Goal: Task Accomplishment & Management: Manage account settings

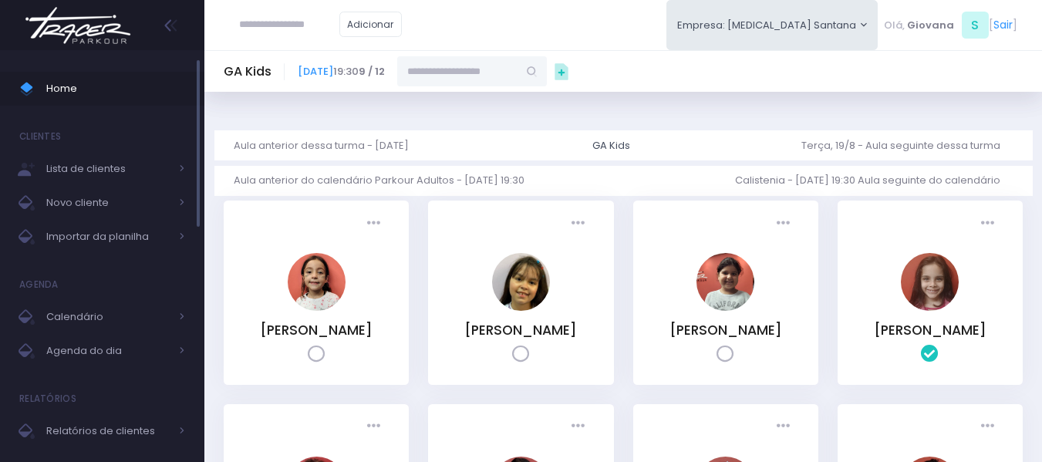
click at [83, 93] on span "Home" at bounding box center [115, 89] width 139 height 20
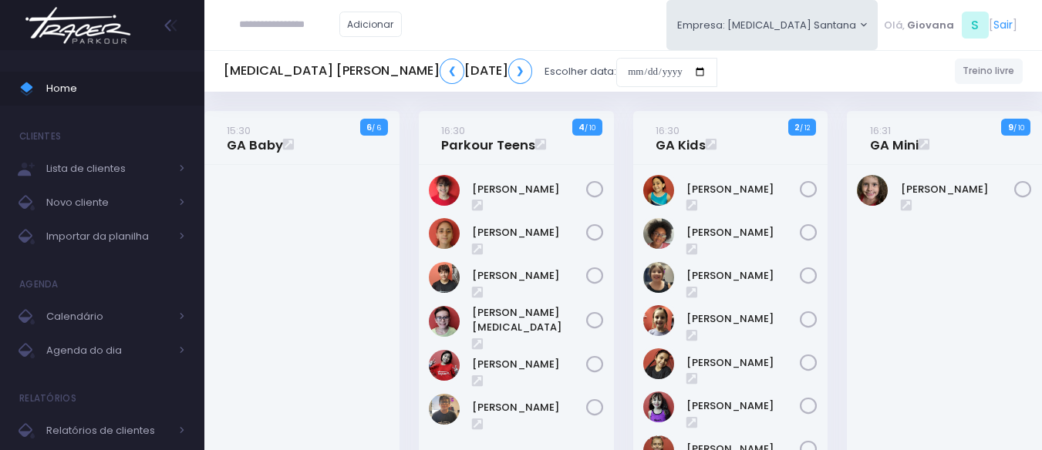
click at [833, 154] on div "16:30 GA Kids 2 / 12" at bounding box center [730, 374] width 214 height 527
click at [252, 23] on input "text" at bounding box center [289, 24] width 100 height 29
paste input "**********"
click at [286, 22] on input "**********" at bounding box center [289, 24] width 100 height 29
type input "**********"
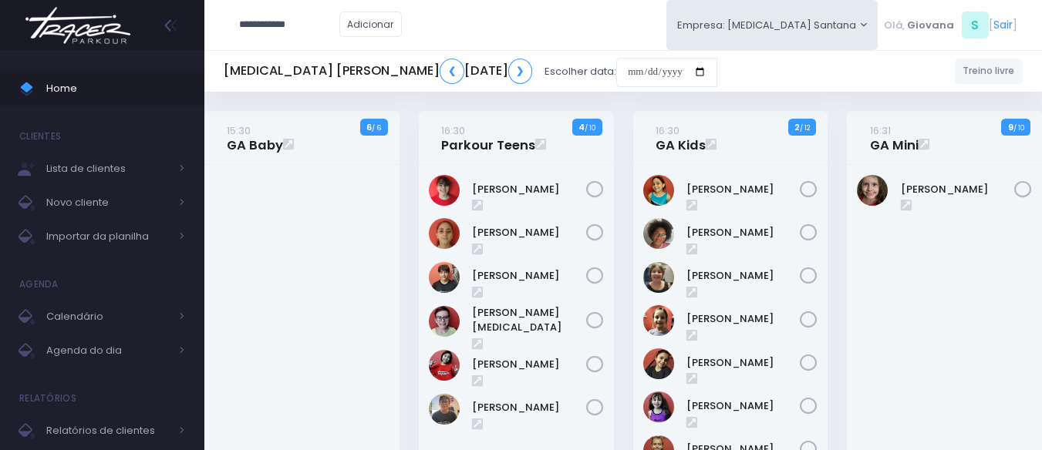
click input "submit" at bounding box center [0, 0] width 0 height 0
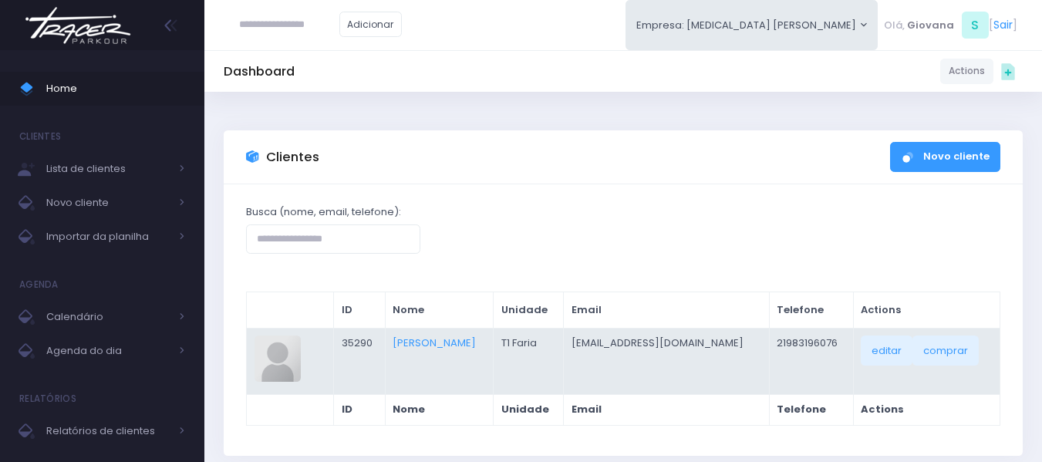
click at [453, 352] on td "Laura Gouveia Da Silveira" at bounding box center [439, 361] width 109 height 66
click at [452, 345] on link "Laura Gouveia Da Silveira" at bounding box center [433, 342] width 83 height 15
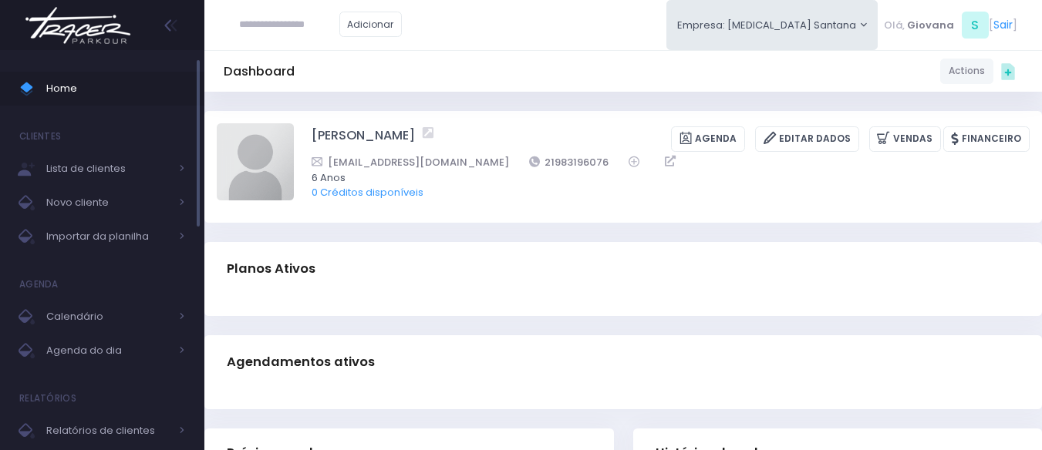
click at [118, 94] on span "Home" at bounding box center [115, 89] width 139 height 20
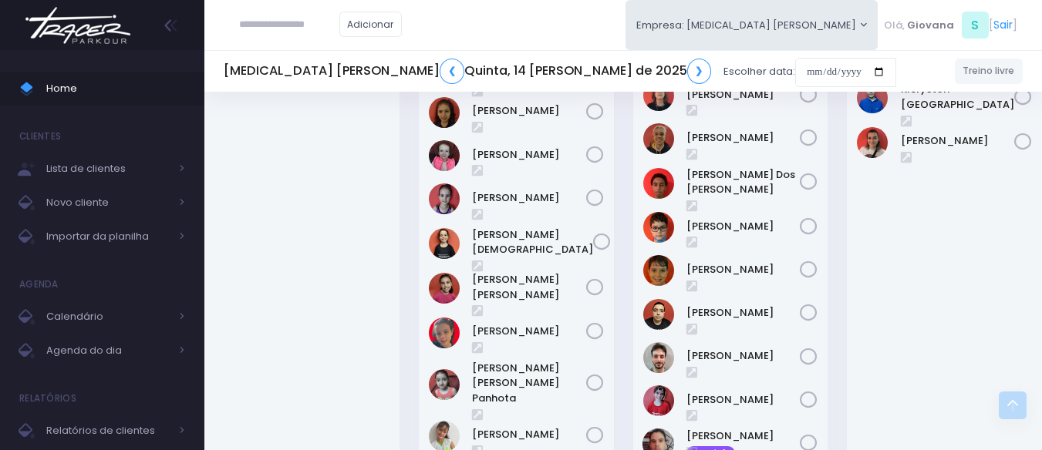
scroll to position [1286, 0]
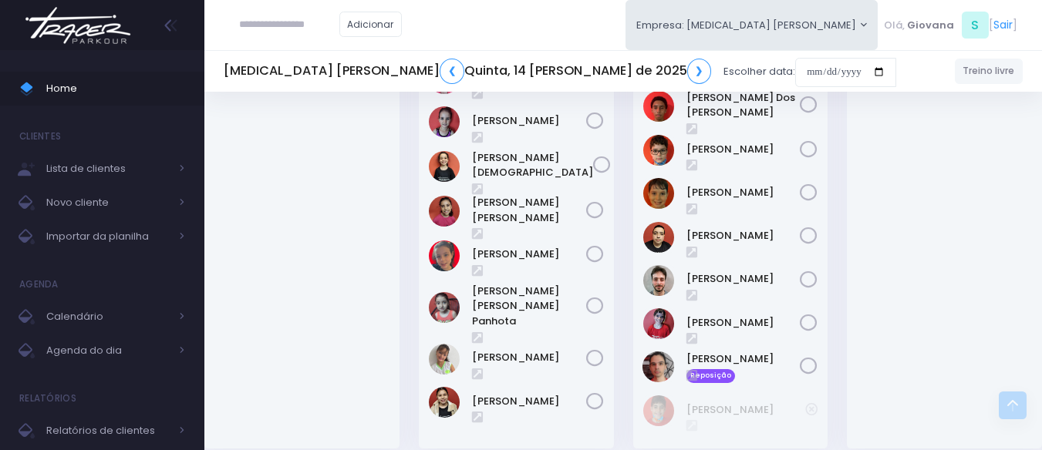
click at [621, 318] on div "19:30 GA Kids 1 / 12" at bounding box center [516, 161] width 214 height 616
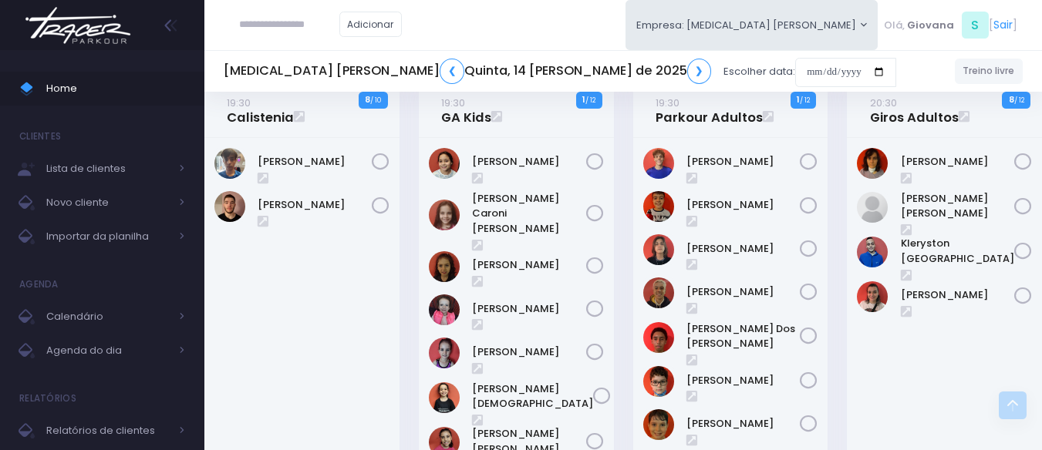
scroll to position [900, 0]
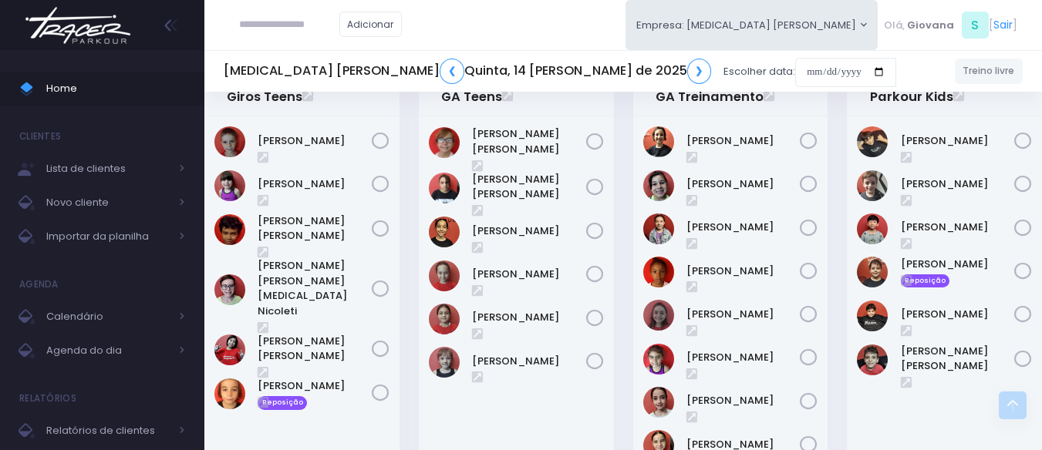
scroll to position [515, 0]
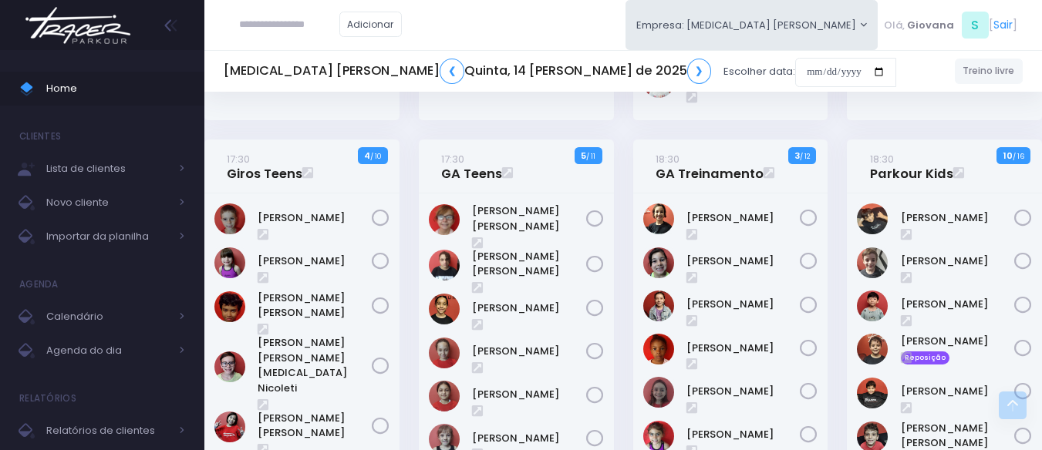
click at [621, 318] on div "17:30 GA Teens 5 / 11" at bounding box center [516, 381] width 214 height 483
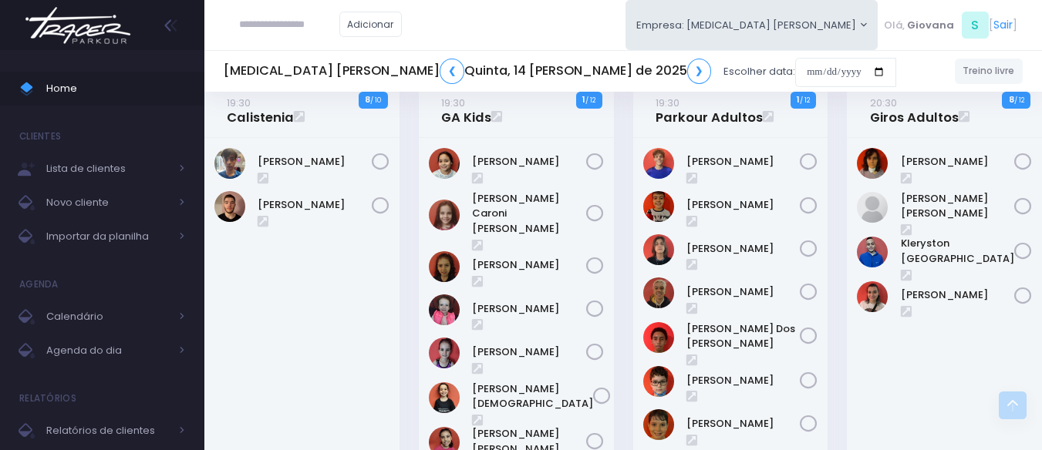
scroll to position [900, 0]
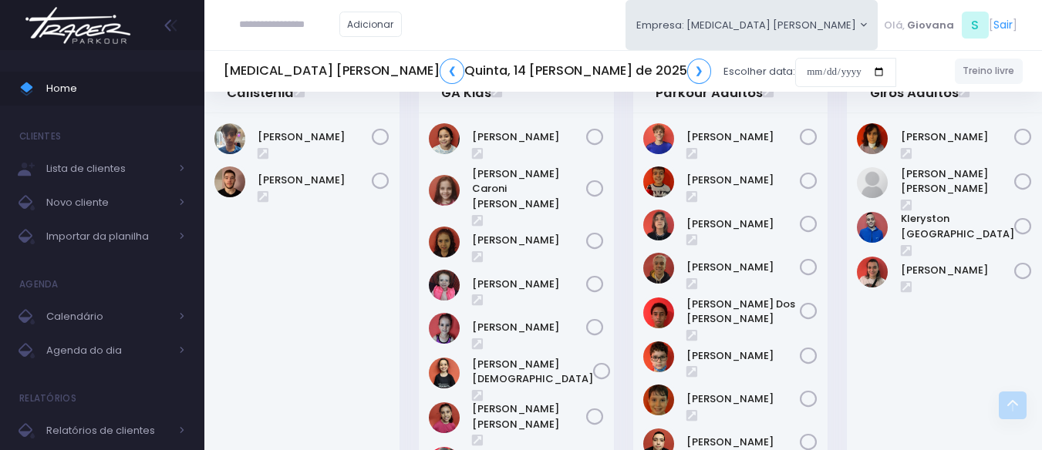
scroll to position [1363, 0]
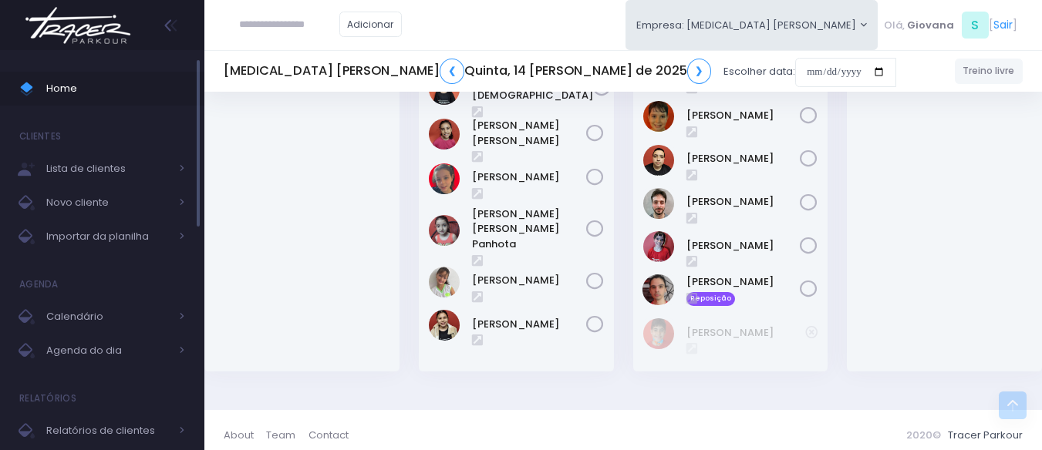
click at [109, 96] on span "Home" at bounding box center [115, 89] width 139 height 20
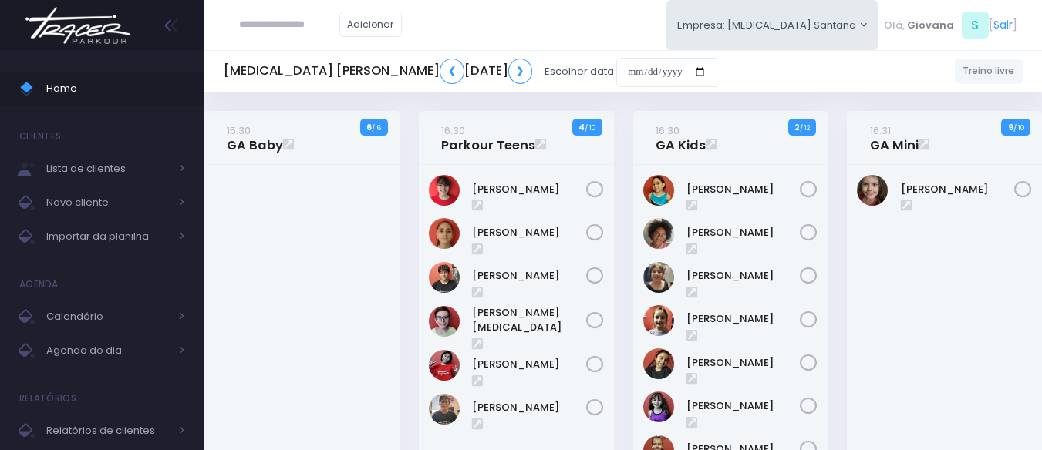
click at [370, 168] on div at bounding box center [301, 392] width 195 height 454
click at [405, 123] on div "15:30 GA Baby 6 / 6" at bounding box center [302, 374] width 214 height 527
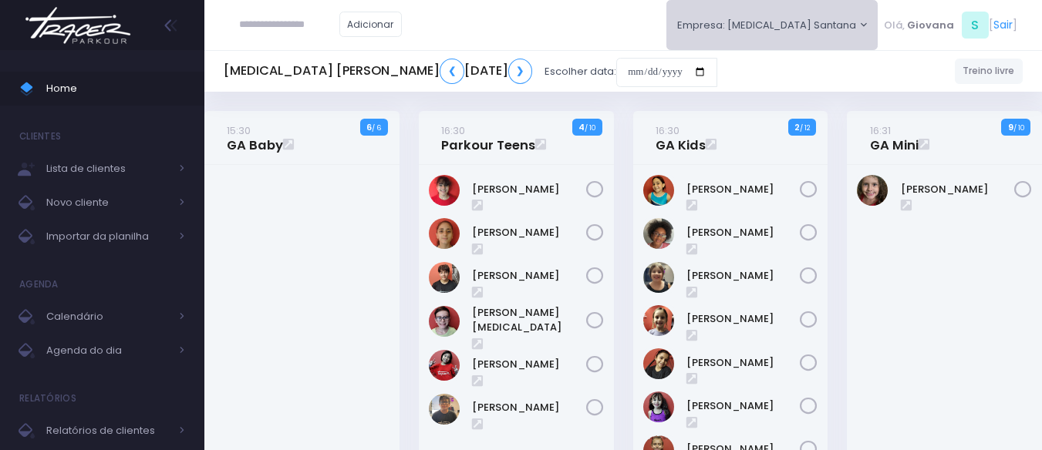
click at [850, 24] on button "Empresa: T3 Santana" at bounding box center [772, 25] width 212 height 50
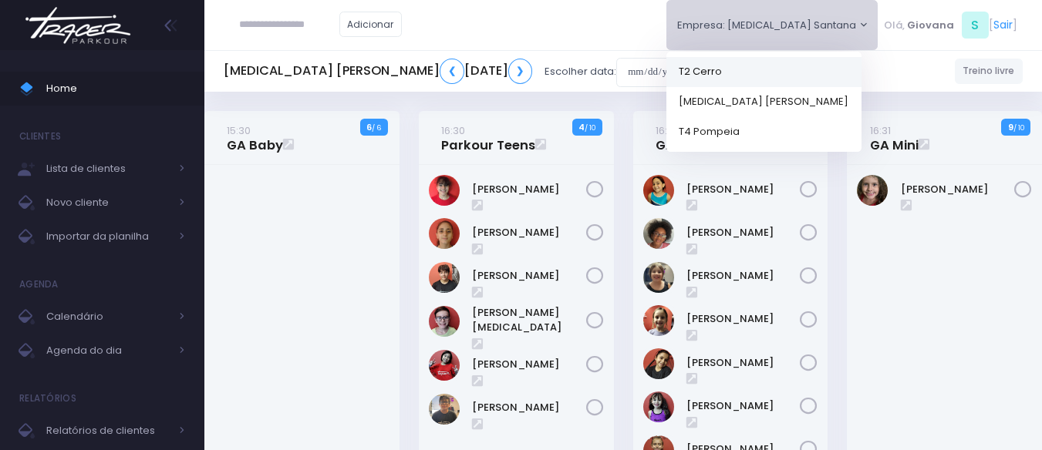
click at [816, 75] on link "T2 Cerro" at bounding box center [763, 71] width 195 height 30
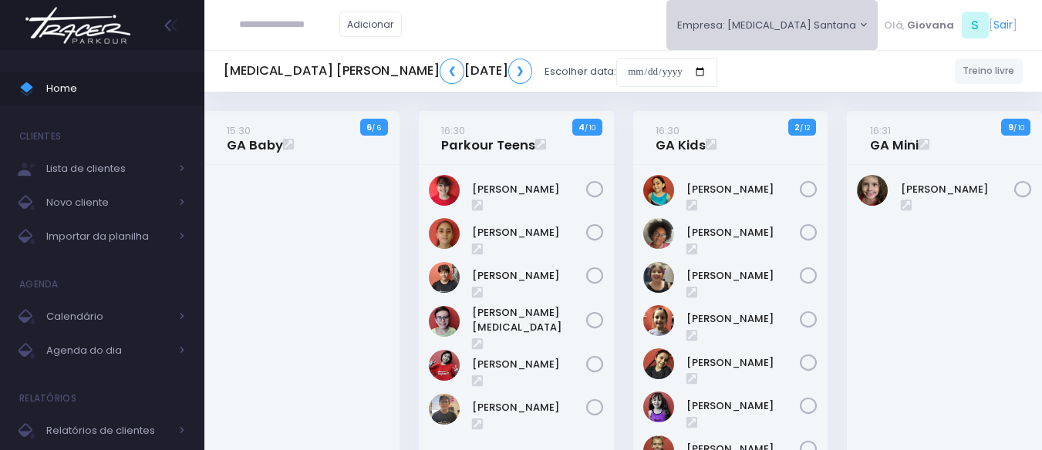
click at [821, 15] on button "Empresa: T3 Santana" at bounding box center [772, 25] width 212 height 50
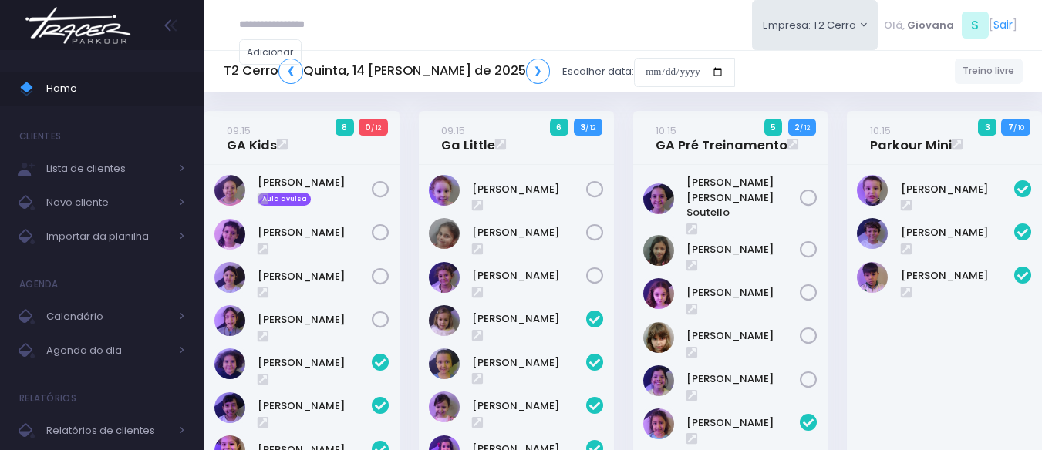
click at [812, 19] on button "Empresa: T2 Cerro" at bounding box center [815, 25] width 126 height 50
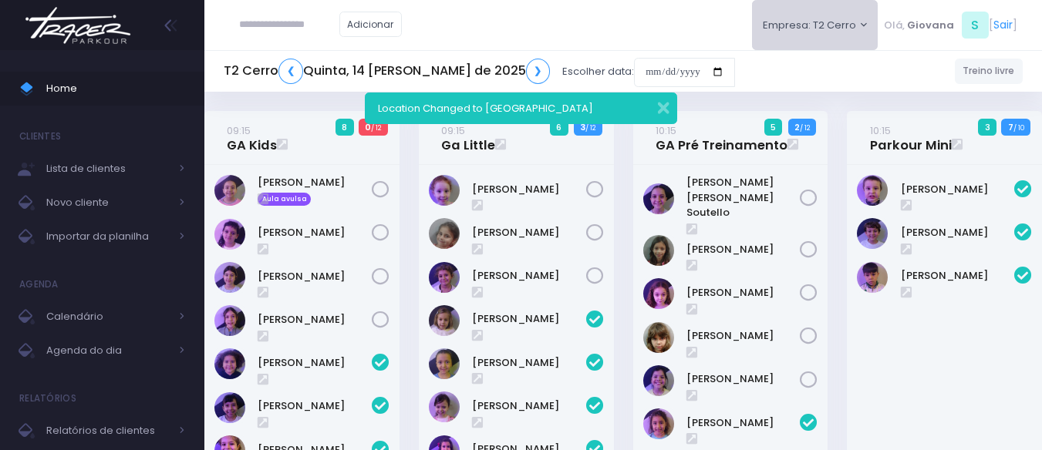
click at [818, 18] on button "Empresa: T2 Cerro" at bounding box center [815, 25] width 126 height 50
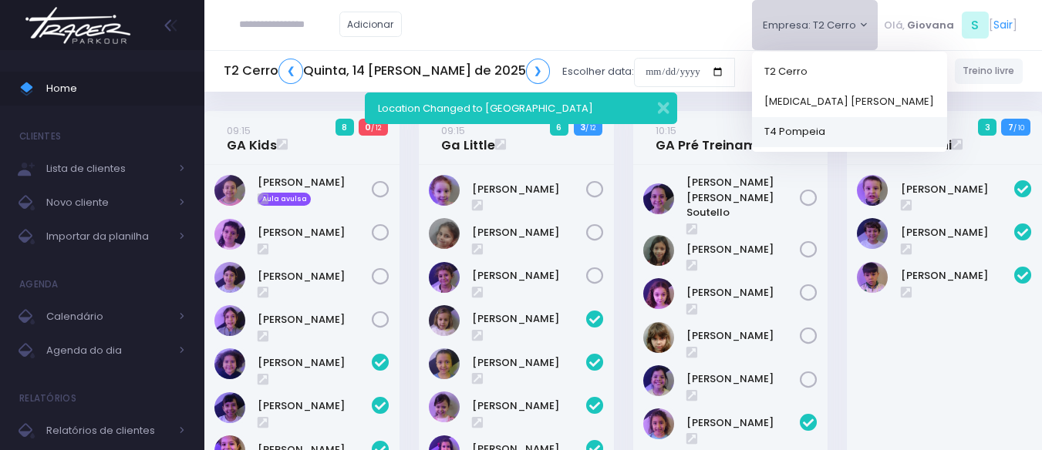
click at [799, 136] on link "T4 Pompeia" at bounding box center [849, 131] width 195 height 30
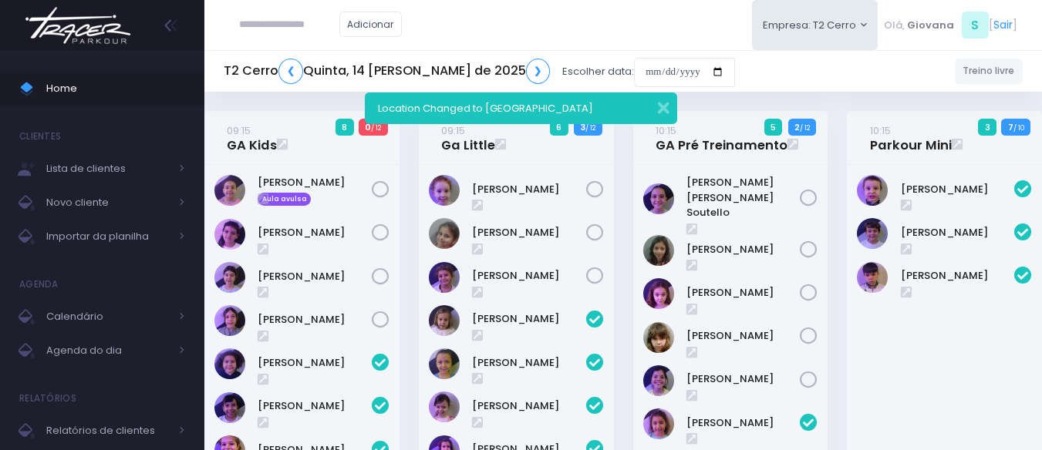
click at [831, 136] on div "10:15 GA Pré Treinamento 5 2 / 12" at bounding box center [730, 418] width 214 height 614
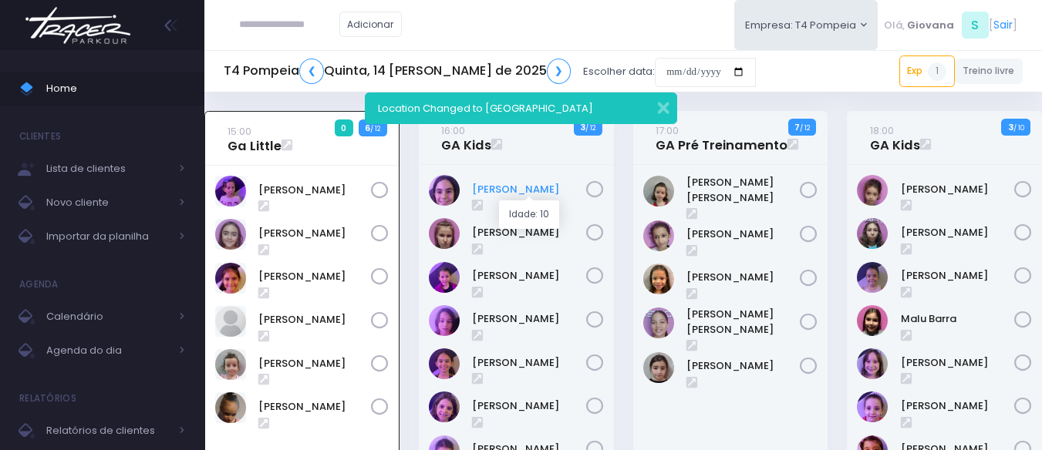
click at [512, 185] on link "Antonella Rossi" at bounding box center [529, 189] width 114 height 15
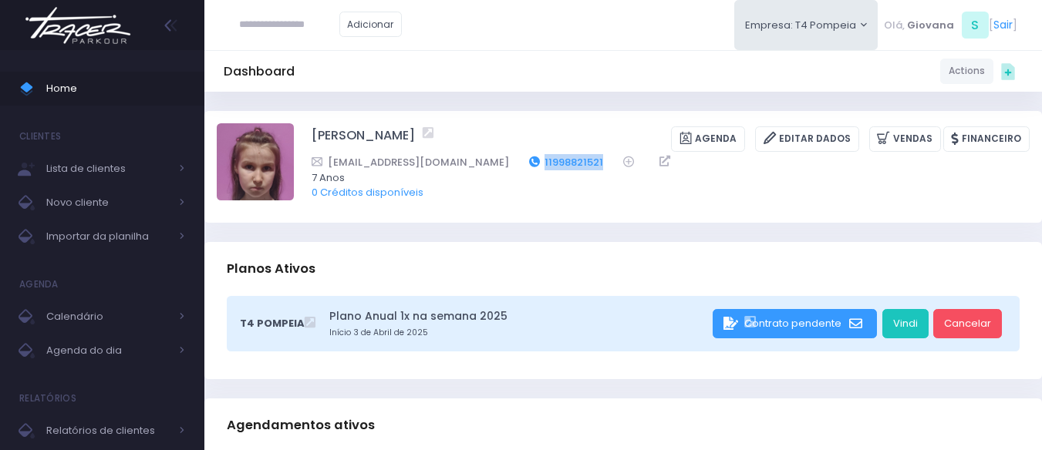
drag, startPoint x: 540, startPoint y: 152, endPoint x: 474, endPoint y: 163, distance: 67.3
click at [474, 163] on div "[PERSON_NAME] [GEOGRAPHIC_DATA] Editar Dados [GEOGRAPHIC_DATA] Financeiro [EMAI…" at bounding box center [670, 166] width 718 height 86
copy link "11998821521"
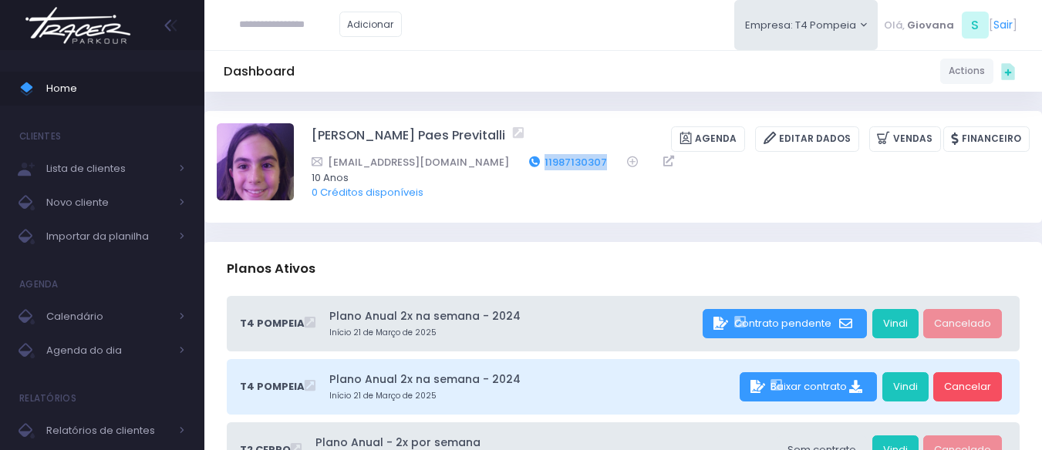
drag, startPoint x: 562, startPoint y: 160, endPoint x: 490, endPoint y: 160, distance: 71.7
click at [490, 160] on div "alinerossipaes@gmail.com 11987130307" at bounding box center [660, 162] width 698 height 16
copy link "11987130307"
click at [126, 82] on span "Home" at bounding box center [115, 89] width 139 height 20
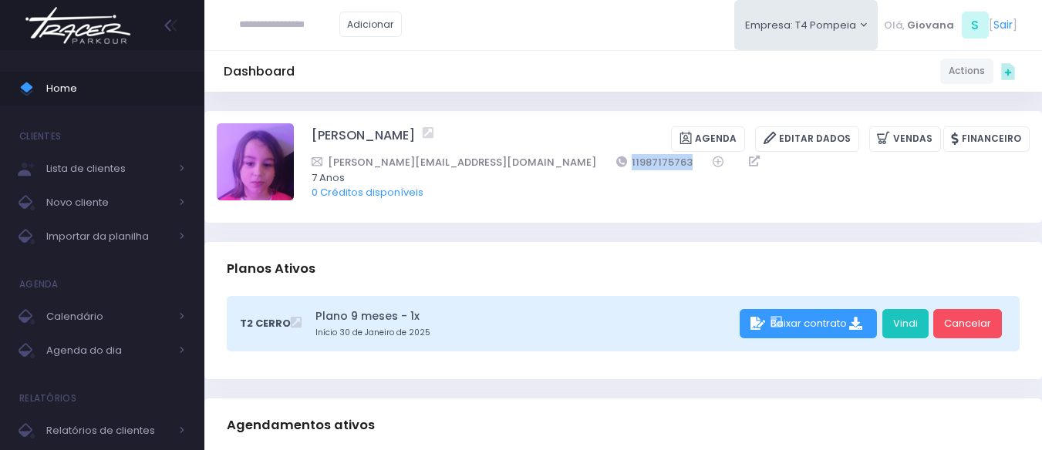
drag, startPoint x: 568, startPoint y: 160, endPoint x: 480, endPoint y: 160, distance: 87.9
click at [480, 160] on div "renata.jordao@gmail.com 11987175763" at bounding box center [660, 162] width 698 height 16
copy div "11987175763"
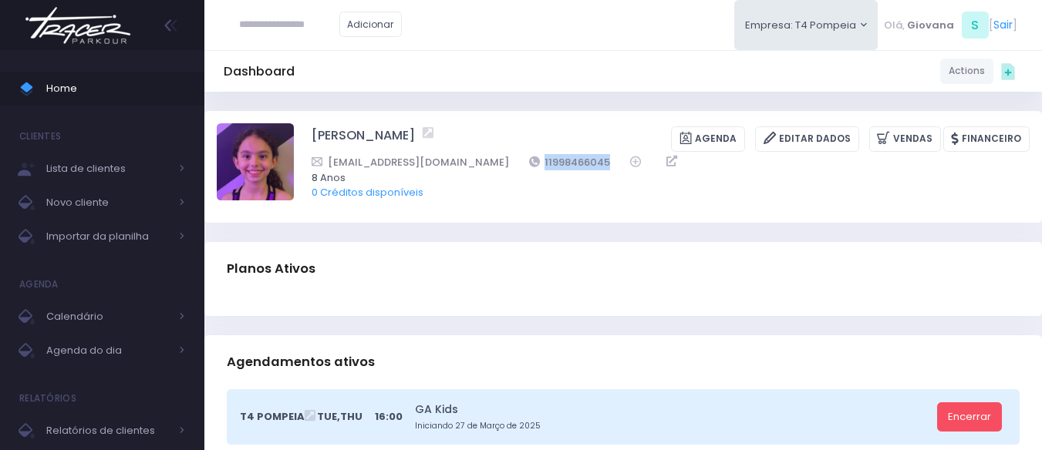
drag, startPoint x: 524, startPoint y: 165, endPoint x: 435, endPoint y: 167, distance: 89.5
click at [435, 167] on div "lara@fsouza.com 11998466045" at bounding box center [660, 162] width 698 height 16
copy link "11998466045"
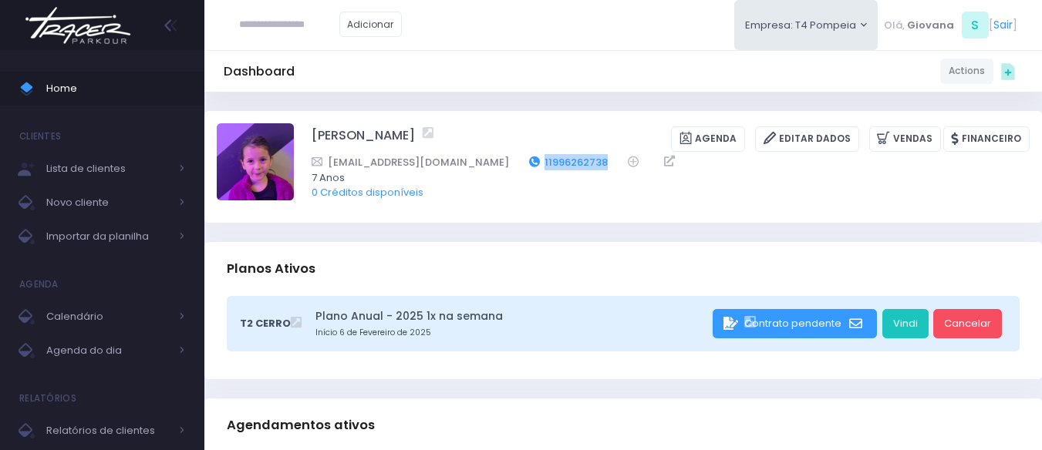
drag, startPoint x: 602, startPoint y: 161, endPoint x: 527, endPoint y: 156, distance: 74.9
click at [527, 156] on div "[EMAIL_ADDRESS][DOMAIN_NAME] 11996262738" at bounding box center [660, 162] width 698 height 16
copy link "11996262738"
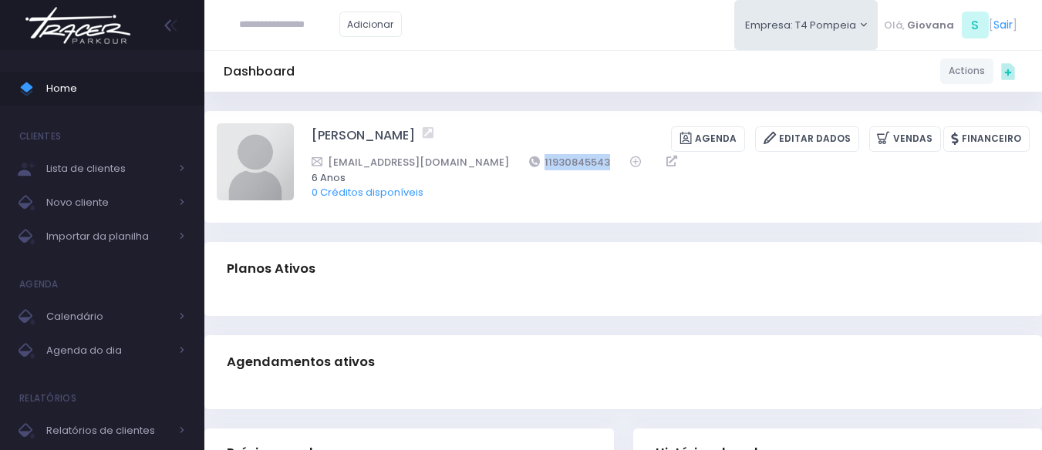
drag, startPoint x: 549, startPoint y: 164, endPoint x: 450, endPoint y: 165, distance: 98.7
click at [450, 165] on div "tsbruna2@gmail.com 11930845543" at bounding box center [660, 162] width 698 height 16
copy div "11930845543"
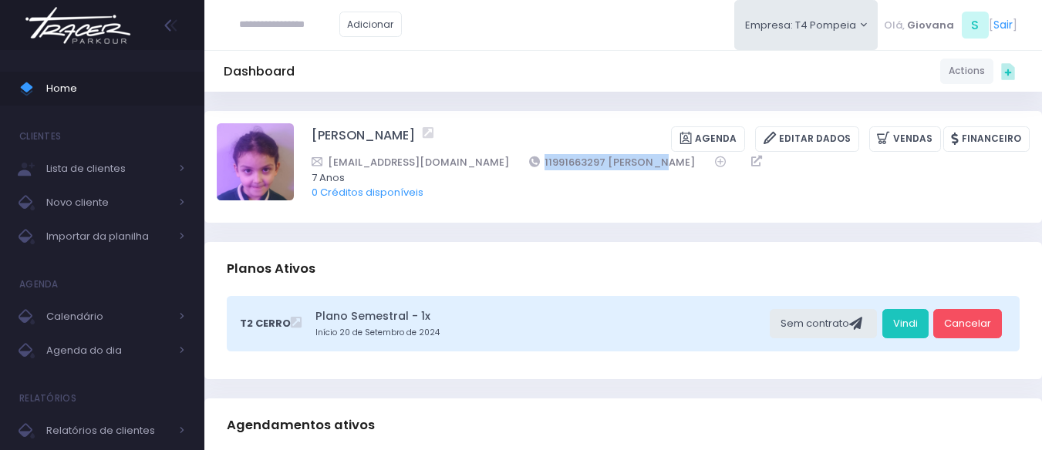
drag, startPoint x: 588, startPoint y: 163, endPoint x: 437, endPoint y: 152, distance: 151.5
click at [455, 169] on div "[EMAIL_ADDRESS][DOMAIN_NAME] 11991663297 [PERSON_NAME]" at bounding box center [660, 162] width 698 height 16
copy link "11991663297 Stephanie"
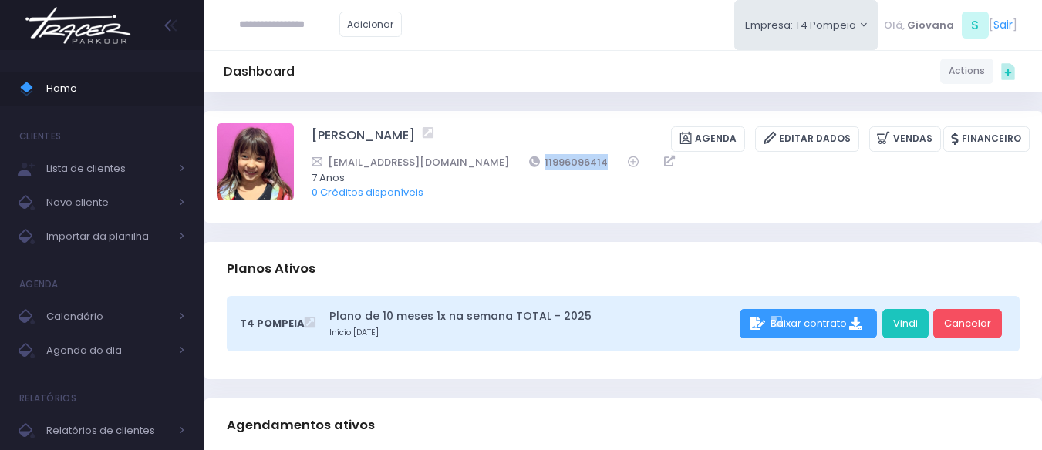
drag, startPoint x: 569, startPoint y: 160, endPoint x: 483, endPoint y: 164, distance: 85.7
click at [483, 164] on div "gabhashimoto@gmail.com 11996096414" at bounding box center [660, 162] width 698 height 16
copy link "11996096414"
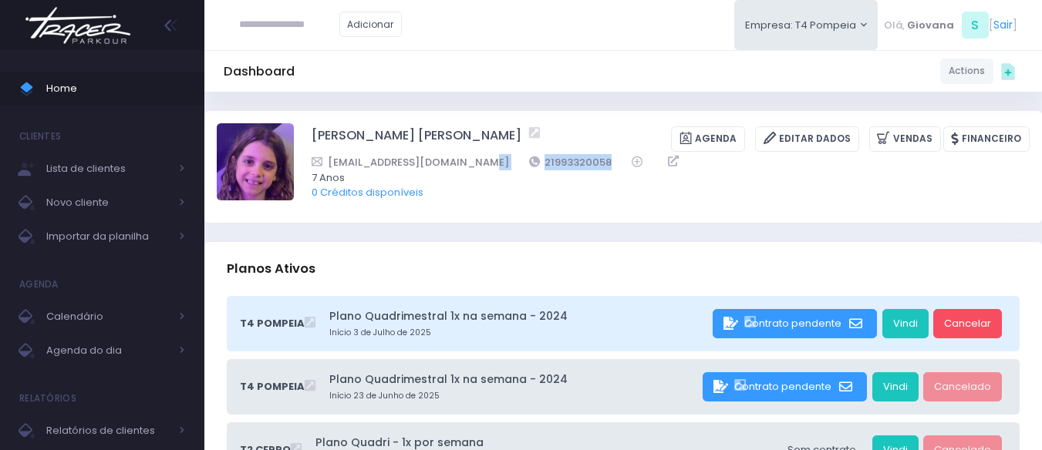
drag, startPoint x: 584, startPoint y: 163, endPoint x: 490, endPoint y: 162, distance: 94.1
click at [490, 162] on div "Isabelanovaes@yahoo.com.br 21993320058" at bounding box center [660, 162] width 698 height 16
copy div "21993320058"
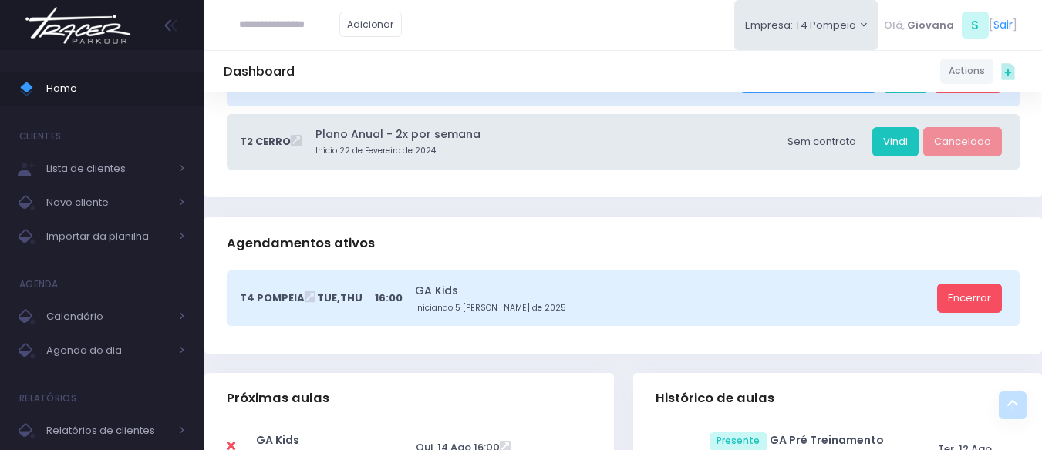
scroll to position [385, 0]
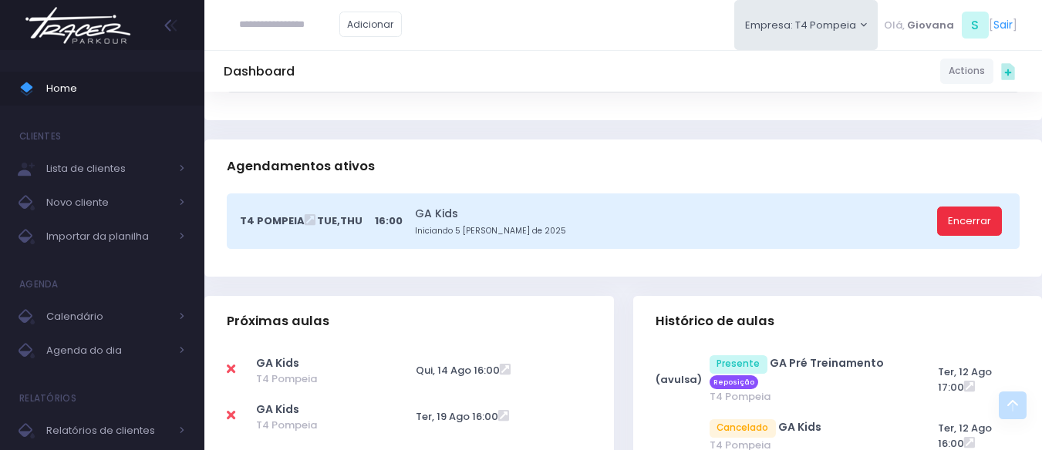
click at [972, 224] on link "Encerrar" at bounding box center [969, 221] width 65 height 29
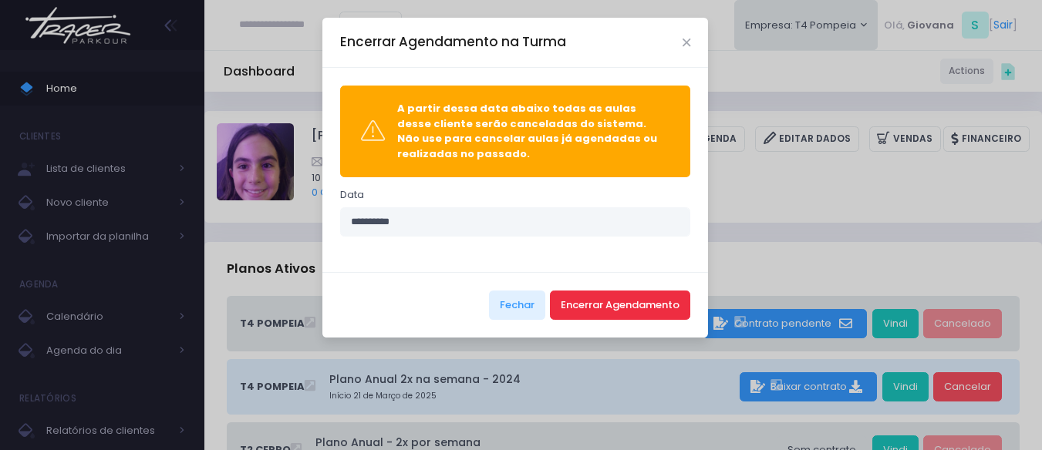
click at [574, 293] on button "Encerrar Agendamento" at bounding box center [620, 305] width 140 height 29
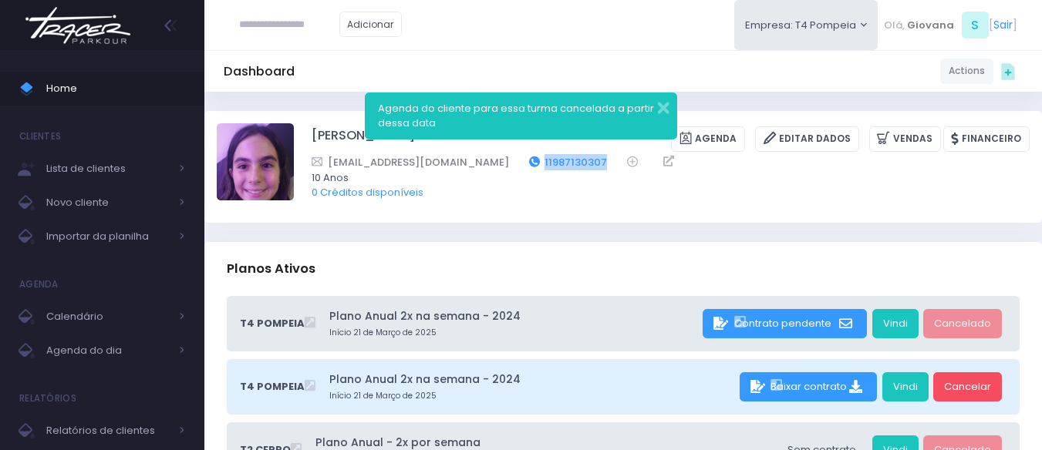
drag, startPoint x: 565, startPoint y: 162, endPoint x: 493, endPoint y: 169, distance: 72.0
click at [493, 169] on div "alinerossipaes@gmail.com 11987130307" at bounding box center [660, 162] width 698 height 16
copy link "11987130307"
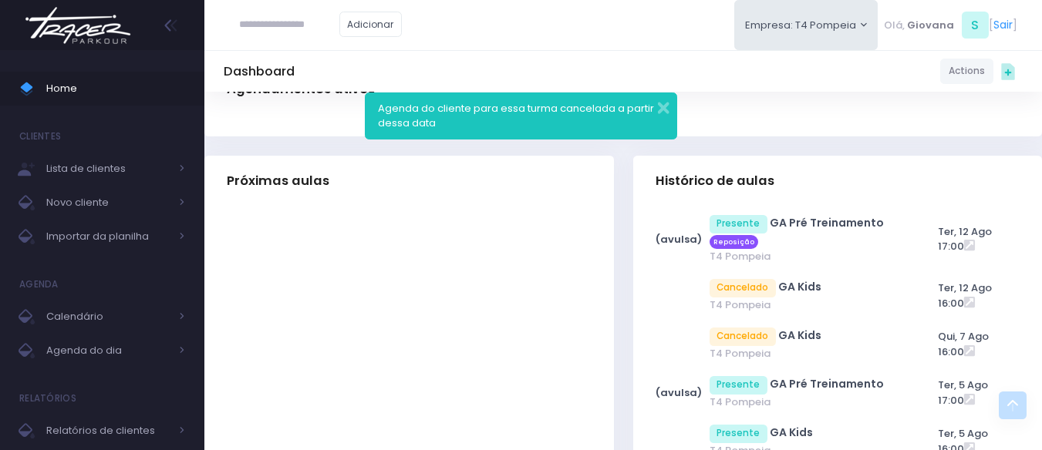
scroll to position [540, 0]
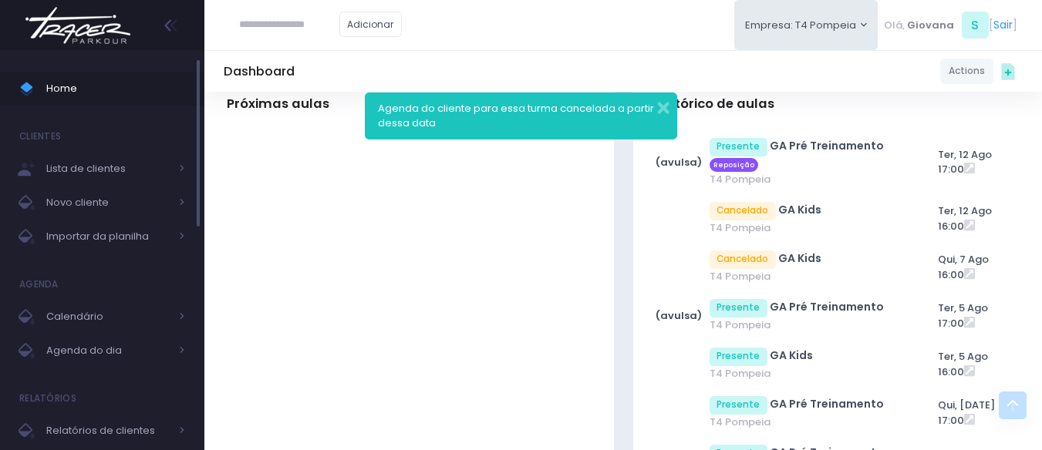
click at [58, 76] on link "Home" at bounding box center [102, 89] width 204 height 34
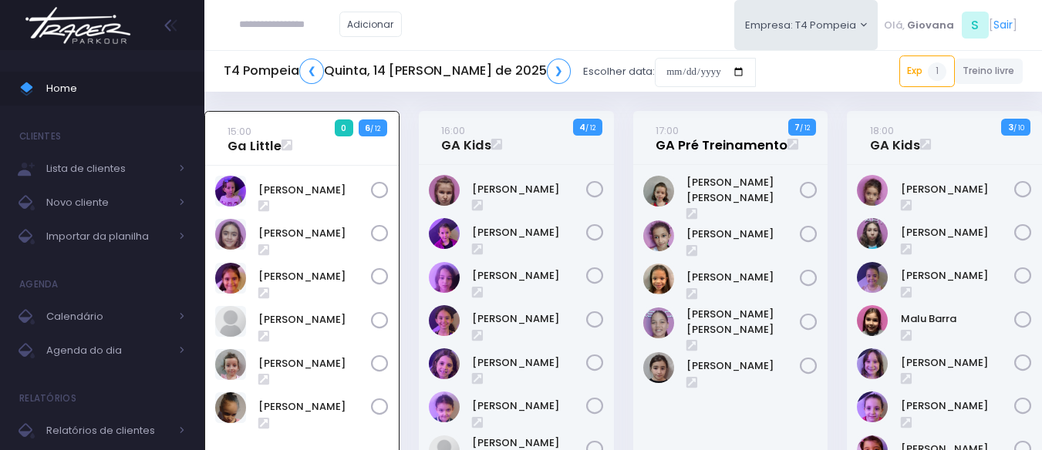
click at [689, 146] on link "17:00 GA Pré Treinamento" at bounding box center [721, 138] width 132 height 31
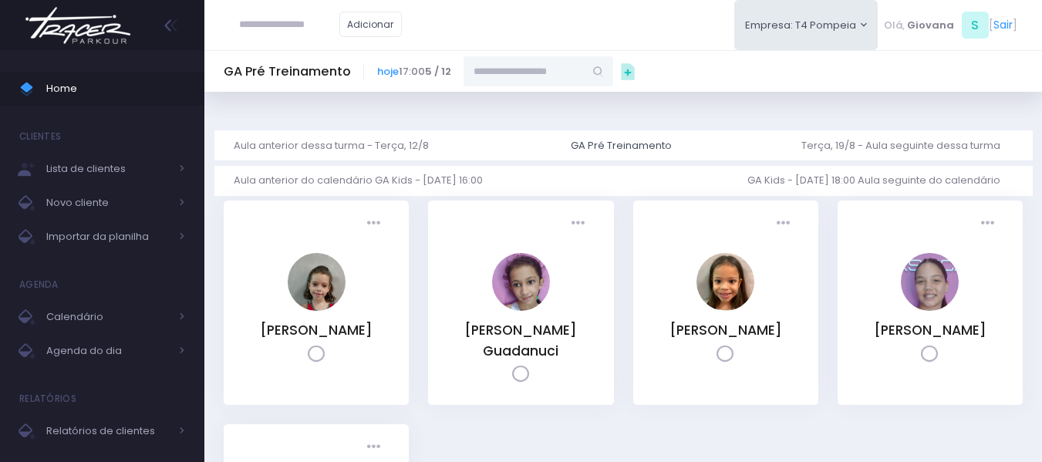
click at [480, 72] on input "text" at bounding box center [523, 70] width 120 height 29
paste input "**********"
click at [499, 105] on link "Antonella Rossi Paes Previtalli" at bounding box center [538, 106] width 89 height 30
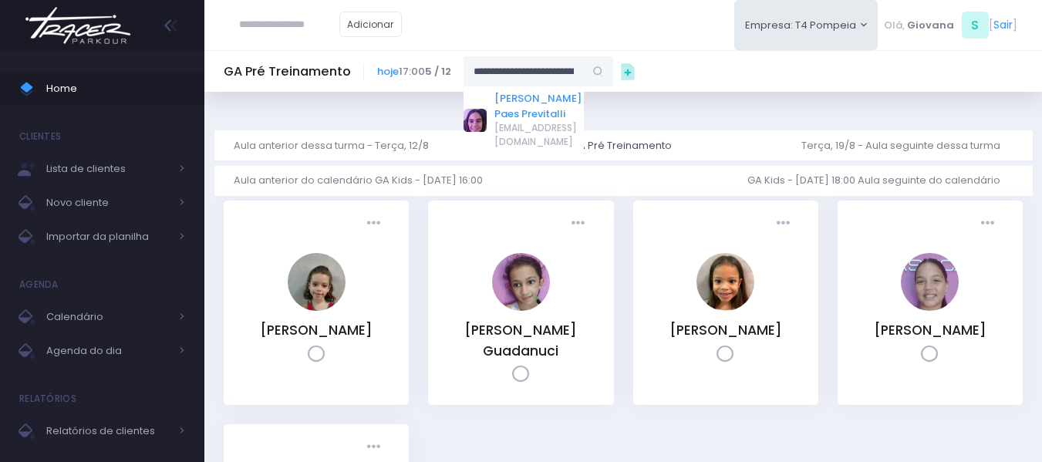
type input "**********"
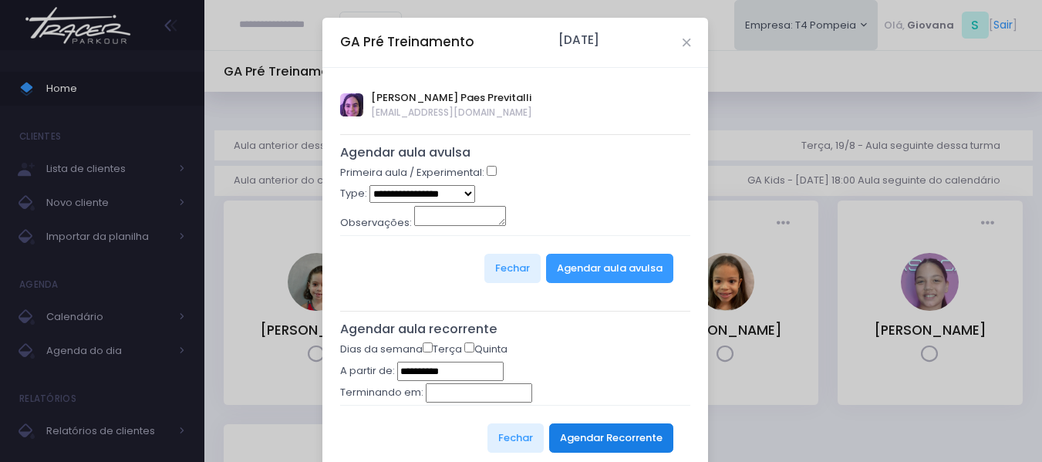
click at [565, 443] on button "Agendar Recorrente" at bounding box center [611, 437] width 124 height 29
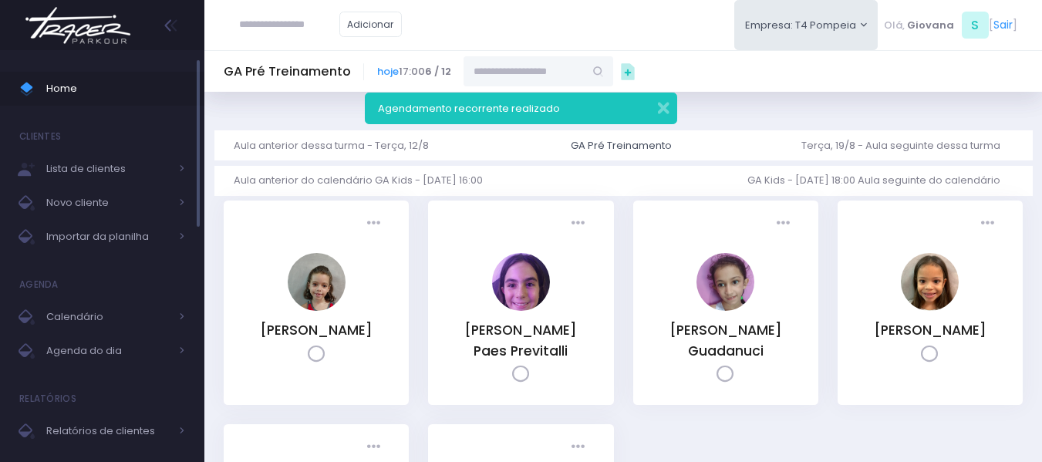
click at [93, 95] on span "Home" at bounding box center [115, 89] width 139 height 20
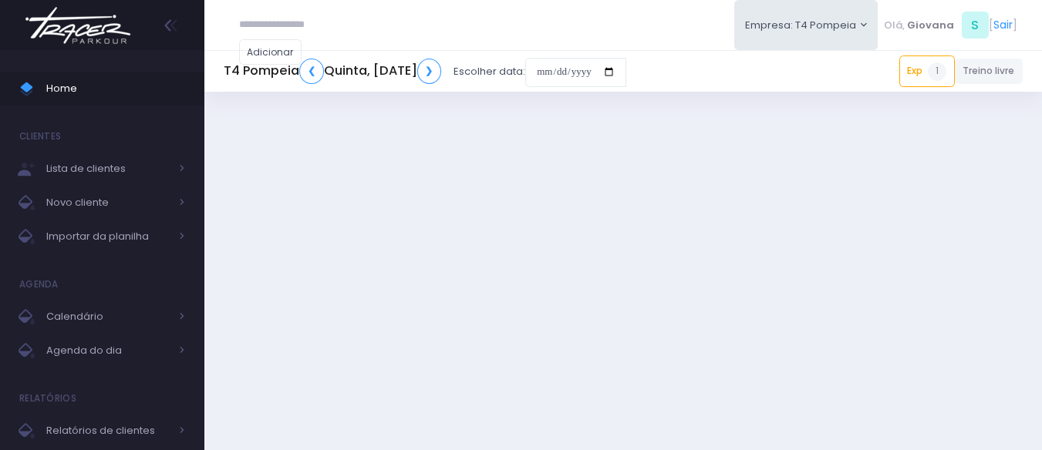
scroll to position [111, 0]
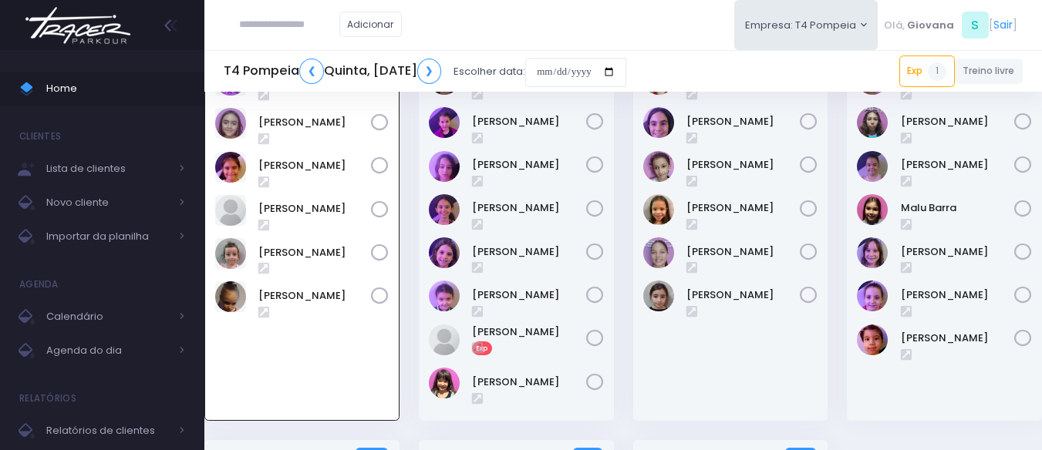
click at [626, 153] on div "17:00 GA Pré Treinamento 6 / 12" at bounding box center [730, 220] width 214 height 440
click at [621, 153] on div "16:00 GA Kids 4 / 12" at bounding box center [516, 220] width 214 height 440
click at [620, 153] on div "16:00 GA Kids 4 / 12" at bounding box center [516, 220] width 214 height 440
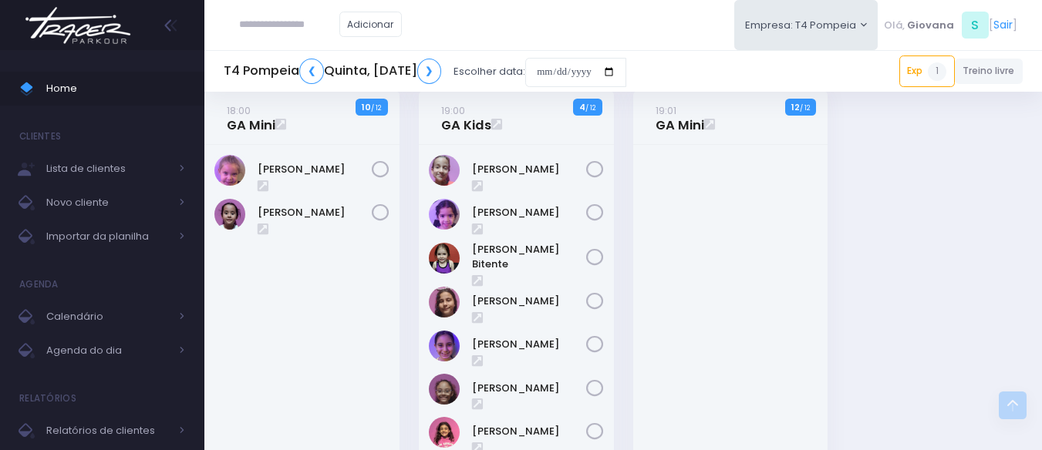
scroll to position [383, 0]
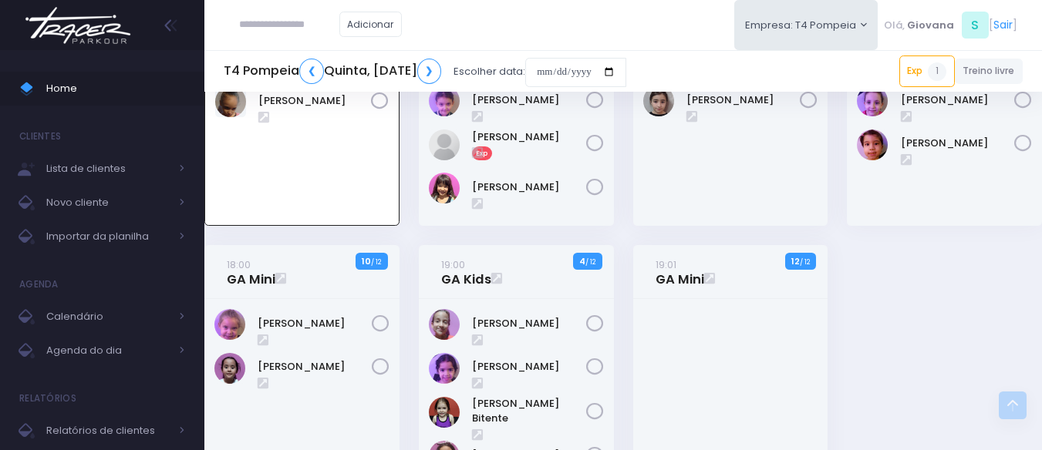
scroll to position [0, 0]
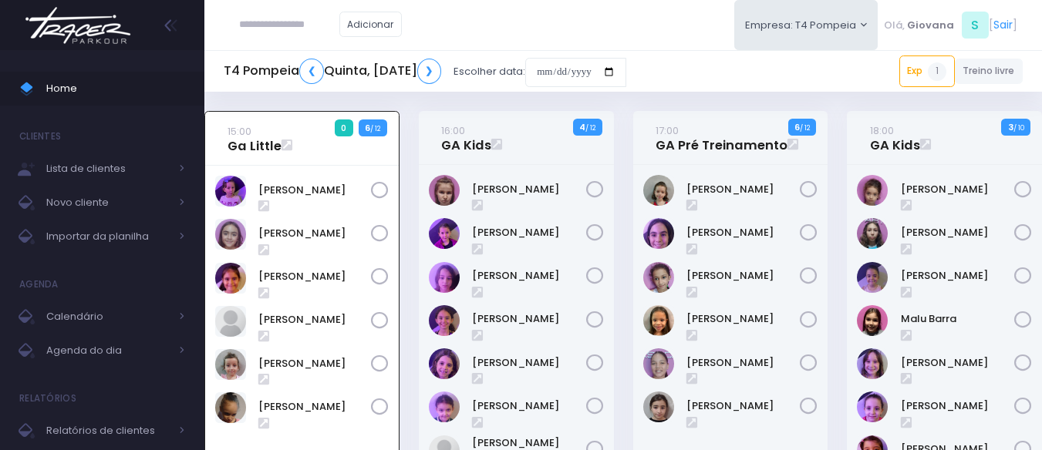
click at [847, 257] on div "Emilia Rodrigues" at bounding box center [943, 348] width 195 height 367
click at [836, 249] on div "17:00 GA Pré Treinamento 6 / 12" at bounding box center [730, 331] width 214 height 440
click at [735, 187] on link "Ana Carolina Marucci" at bounding box center [743, 189] width 114 height 15
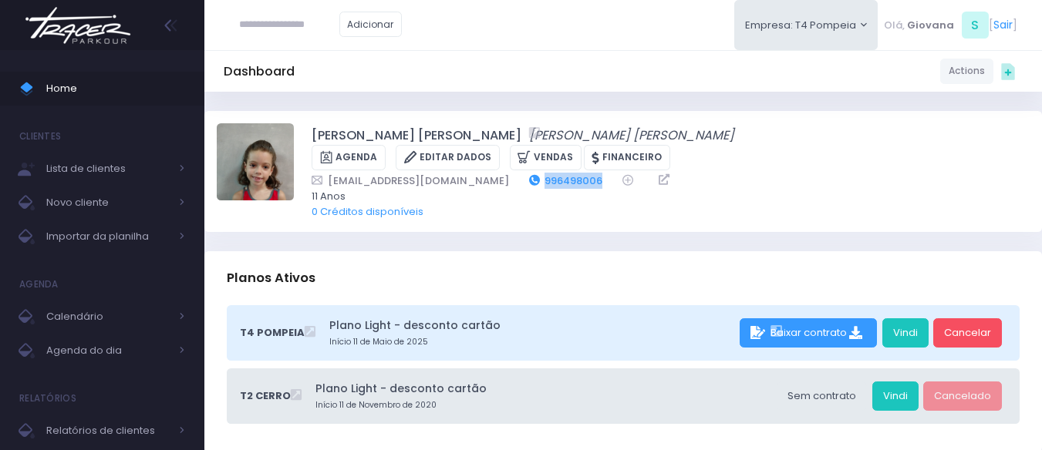
drag, startPoint x: 554, startPoint y: 160, endPoint x: 476, endPoint y: 167, distance: 77.3
click at [486, 173] on div "[EMAIL_ADDRESS][DOMAIN_NAME] 996498006" at bounding box center [660, 181] width 698 height 16
copy link "996498006"
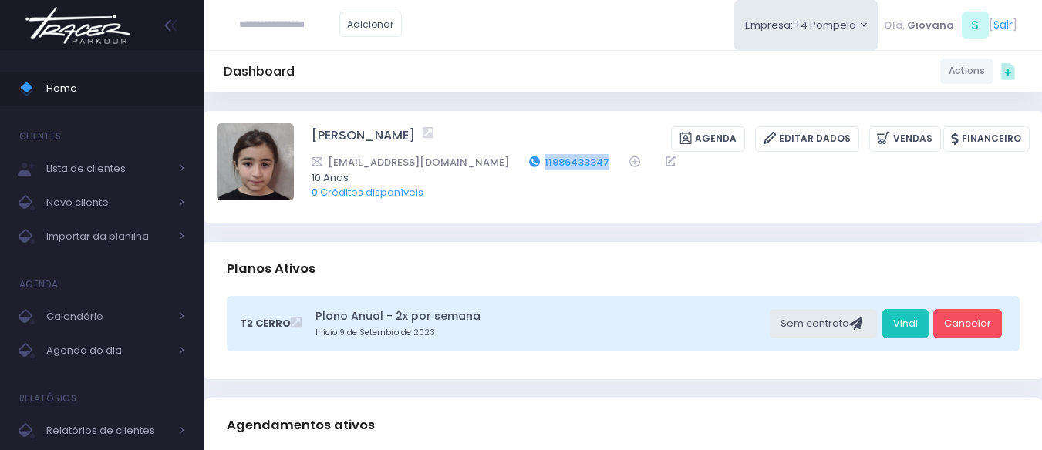
drag, startPoint x: 584, startPoint y: 161, endPoint x: 507, endPoint y: 160, distance: 76.3
click at [507, 160] on div "Macianalinda227@gmail.com 11986433347" at bounding box center [660, 162] width 698 height 16
copy link "11986433347"
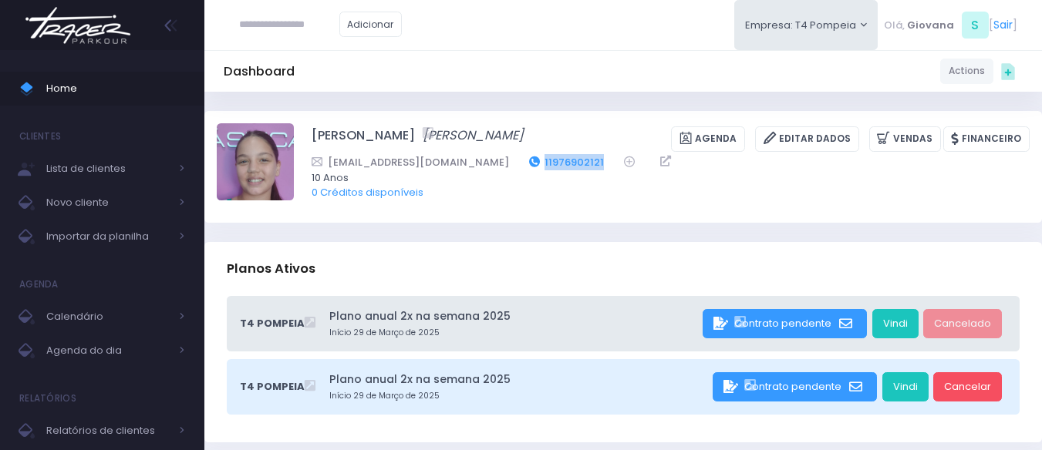
drag, startPoint x: 541, startPoint y: 156, endPoint x: 456, endPoint y: 156, distance: 85.6
click at [456, 156] on div "Eli.franze@uol.com.br 11976902121" at bounding box center [660, 162] width 698 height 16
copy div "11976902121"
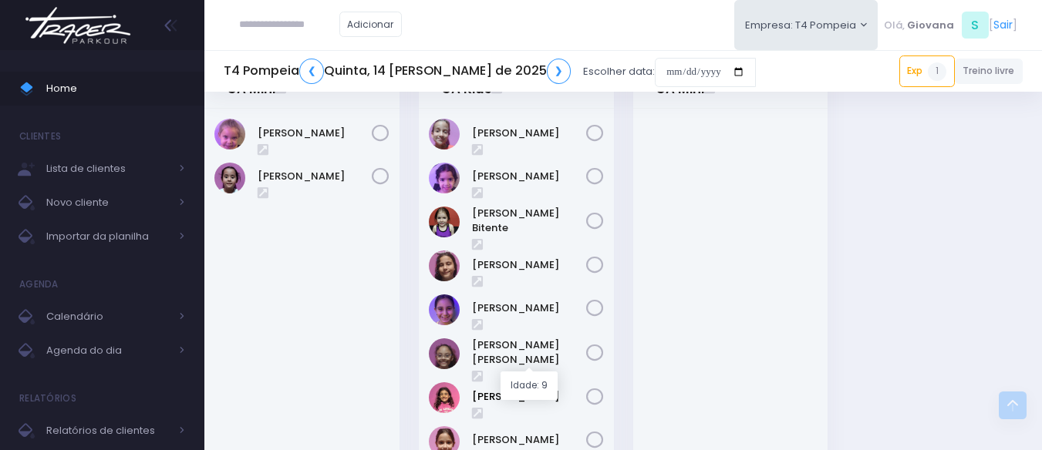
scroll to position [574, 0]
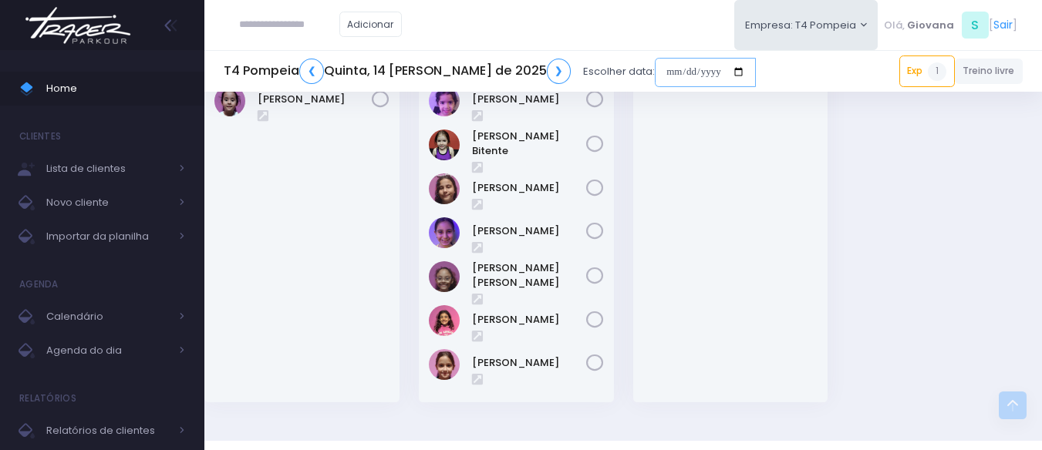
click at [655, 79] on input "date" at bounding box center [705, 72] width 101 height 29
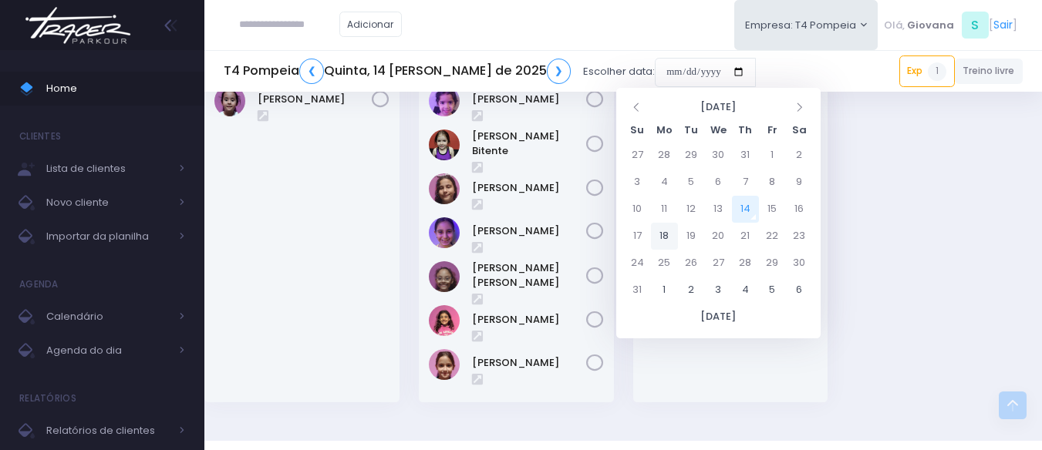
click at [662, 231] on td "18" at bounding box center [664, 236] width 27 height 27
type input "**********"
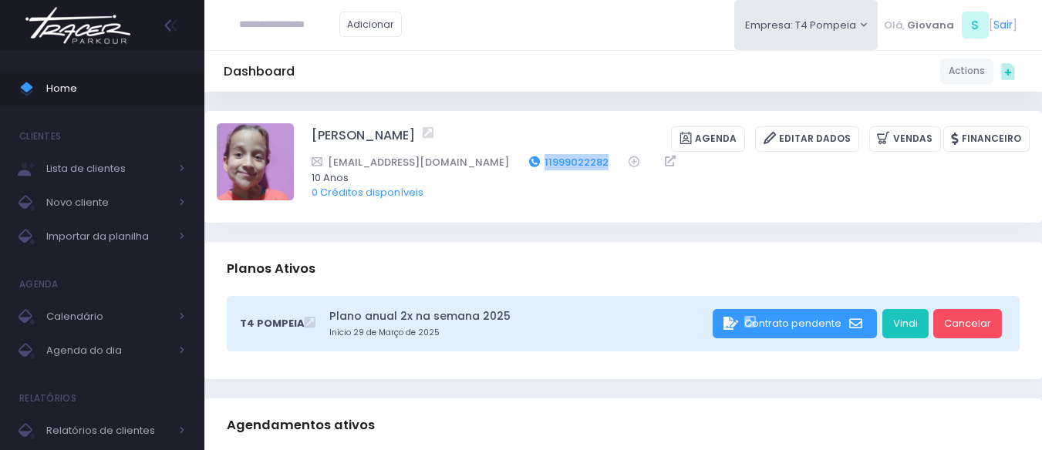
drag, startPoint x: 557, startPoint y: 159, endPoint x: 484, endPoint y: 163, distance: 73.4
click at [484, 163] on div "nessajansen@gmail.com 11999022282" at bounding box center [660, 162] width 698 height 16
copy link "11999022282"
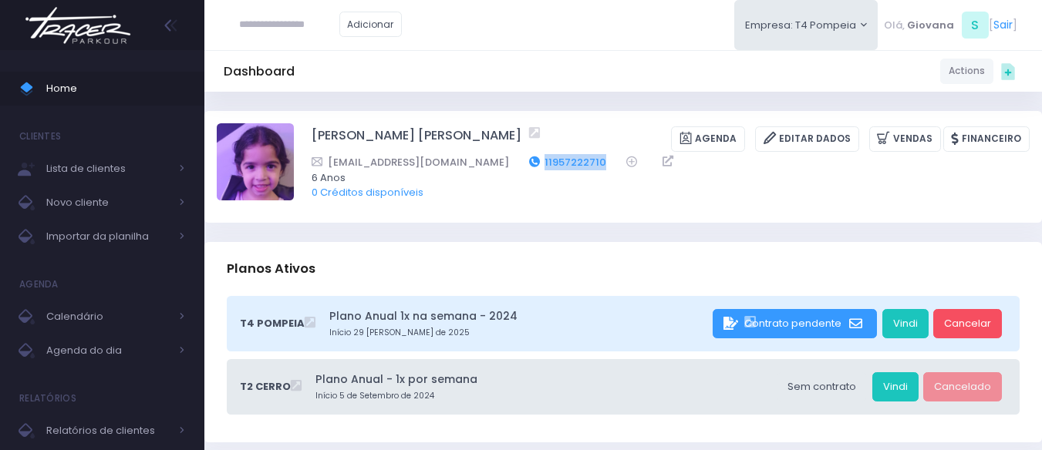
drag, startPoint x: 571, startPoint y: 162, endPoint x: 503, endPoint y: 164, distance: 67.9
click at [503, 164] on div "gabigemeaa02@gmail.com 11957222710" at bounding box center [660, 162] width 698 height 16
copy link "11957222710"
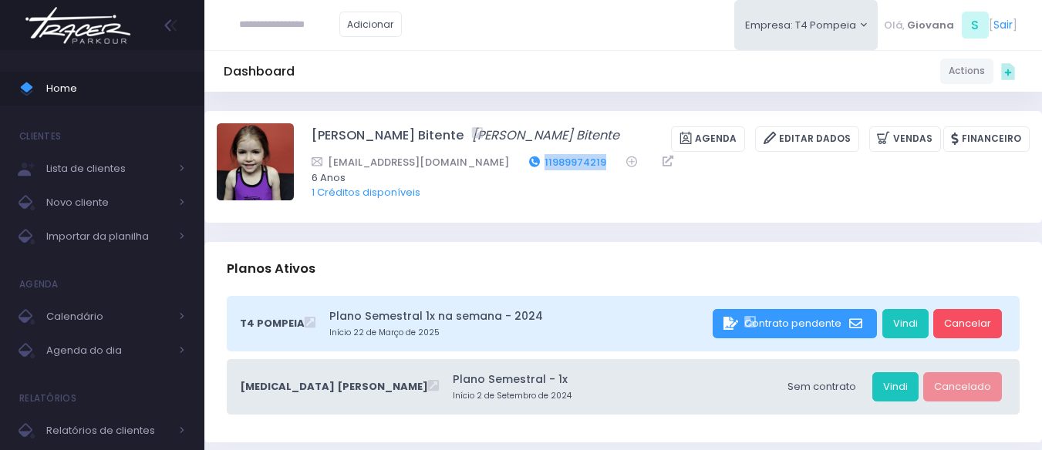
drag, startPoint x: 560, startPoint y: 156, endPoint x: 490, endPoint y: 161, distance: 70.4
click at [491, 161] on div "[EMAIL_ADDRESS][DOMAIN_NAME] 11989974219" at bounding box center [660, 162] width 698 height 16
copy link "11989974219"
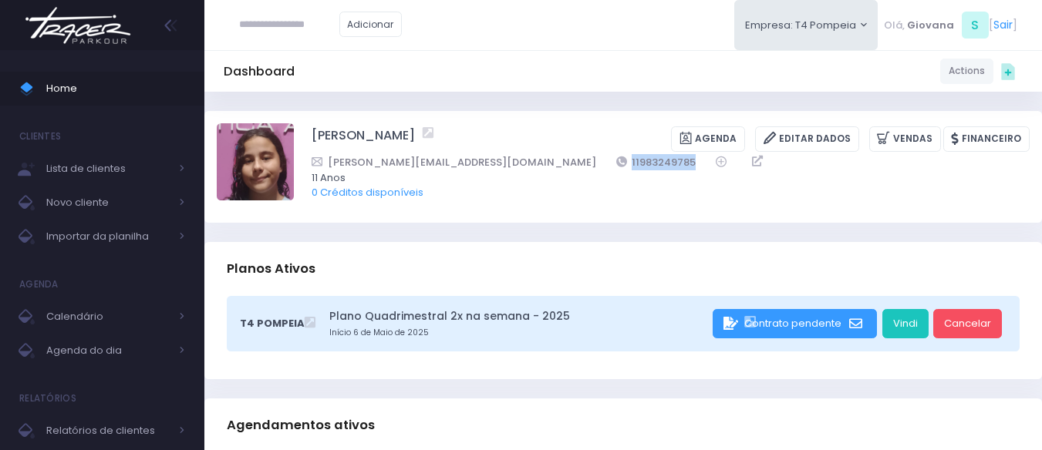
drag, startPoint x: 579, startPoint y: 159, endPoint x: 482, endPoint y: 160, distance: 97.1
click at [483, 160] on div "paula_bterra@hotmail.com 11983249785" at bounding box center [660, 162] width 698 height 16
copy div "11983249785"
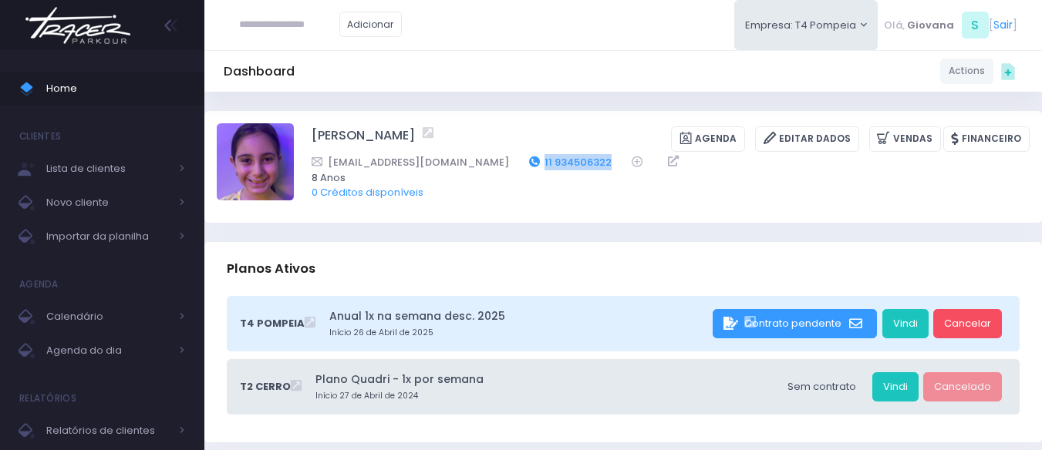
drag, startPoint x: 581, startPoint y: 161, endPoint x: 493, endPoint y: 166, distance: 88.0
click at [496, 162] on div "polyandrioni@yahoo.com.br 11 934506322" at bounding box center [660, 162] width 698 height 16
copy link "11 934506322"
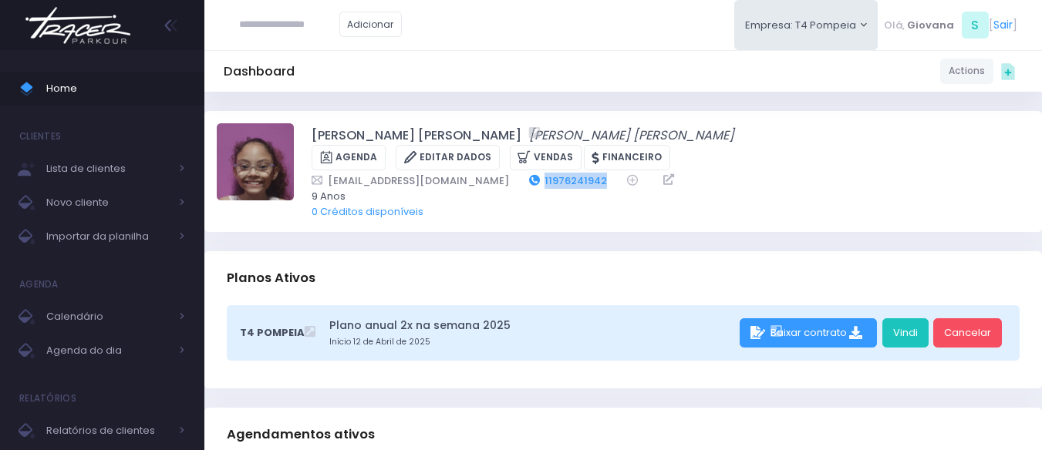
drag, startPoint x: 565, startPoint y: 156, endPoint x: 499, endPoint y: 156, distance: 66.3
click at [499, 173] on div "lupersonalkids@gmail.com 11976241942" at bounding box center [660, 181] width 698 height 16
copy link "11976241942"
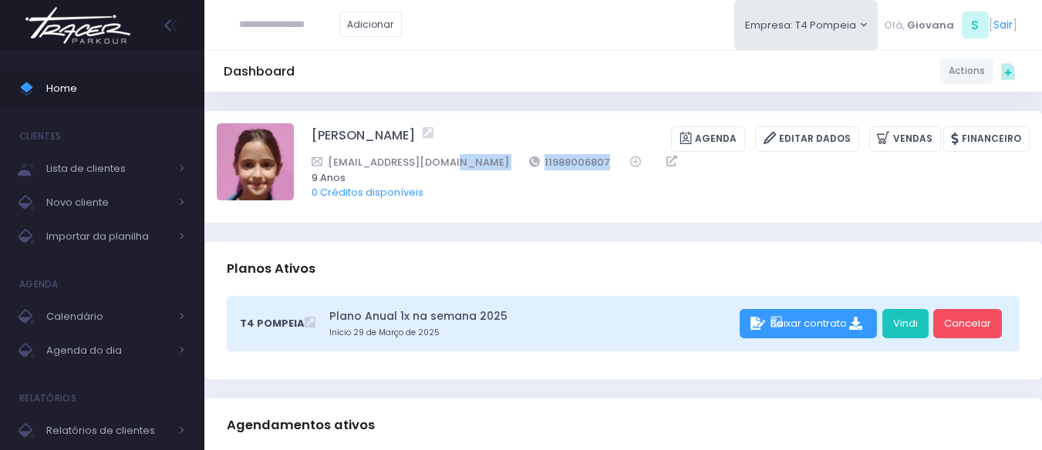
drag, startPoint x: 567, startPoint y: 161, endPoint x: 460, endPoint y: 160, distance: 107.2
click at [460, 160] on div "carlasanche@gmail.com 11988006807" at bounding box center [660, 162] width 698 height 16
copy div "11988006807"
click at [103, 76] on link "Home" at bounding box center [102, 89] width 204 height 34
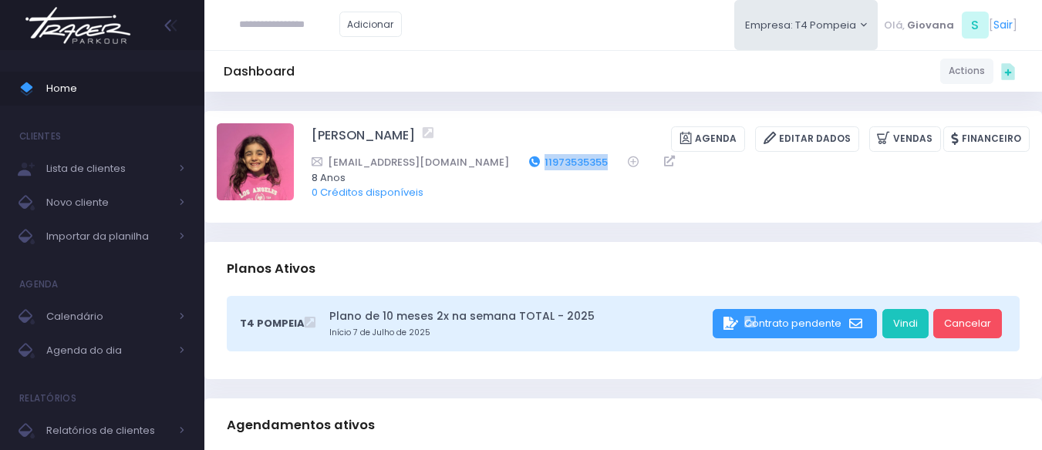
drag, startPoint x: 558, startPoint y: 163, endPoint x: 490, endPoint y: 162, distance: 68.6
click at [490, 162] on div "Gamafre@yahoo.com.br 11973535355" at bounding box center [660, 162] width 698 height 16
copy link "11973535355"
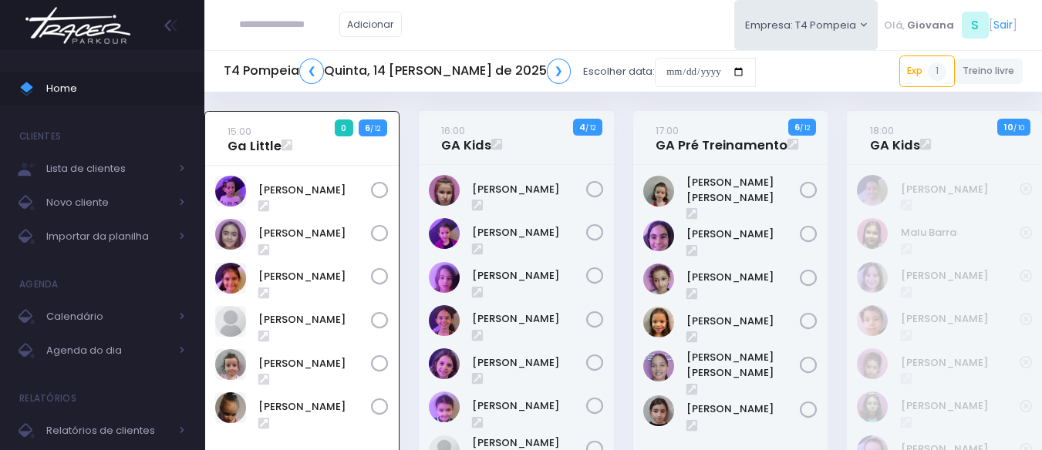
scroll to position [111, 0]
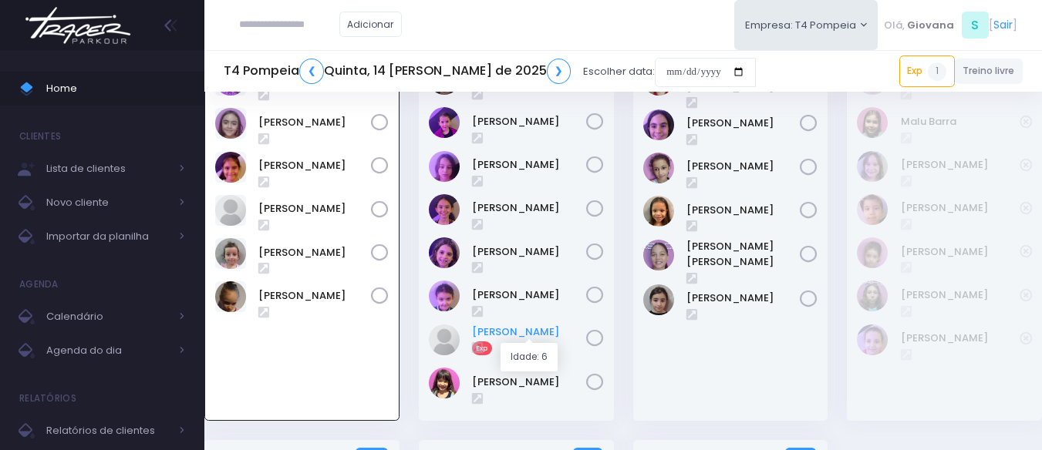
click at [558, 326] on link "Mariana Tamarindo" at bounding box center [529, 332] width 114 height 15
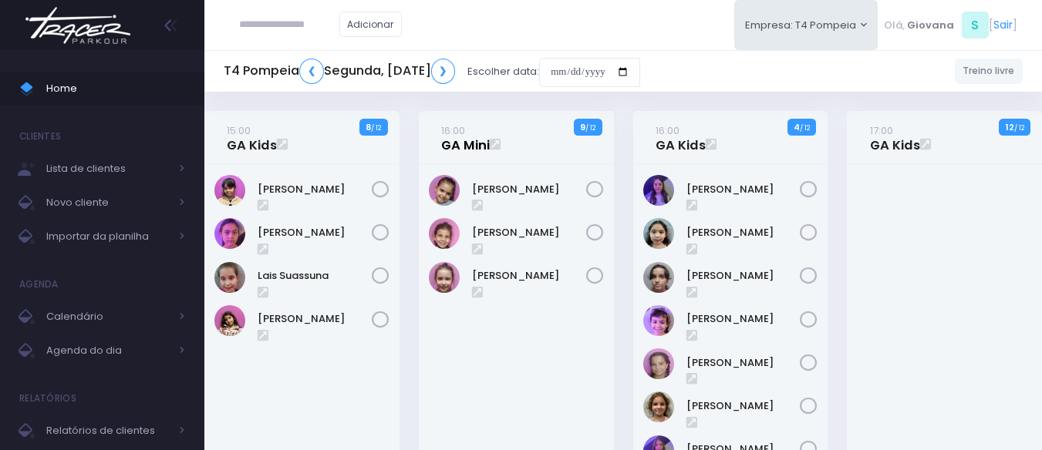
click at [452, 145] on link "16:00 GA Mini" at bounding box center [465, 138] width 49 height 31
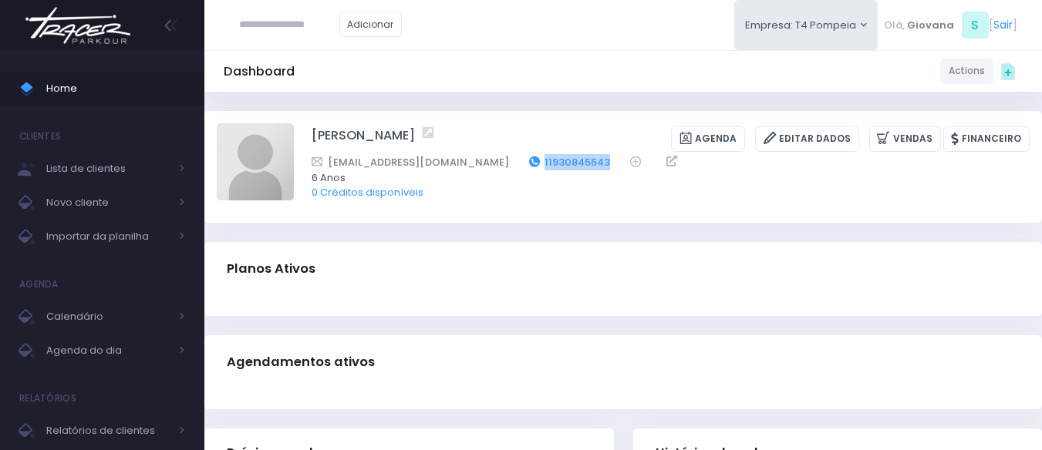
drag, startPoint x: 545, startPoint y: 161, endPoint x: 275, endPoint y: 42, distance: 295.1
click at [470, 163] on div "tsbruna2@gmail.com 11930845543" at bounding box center [660, 162] width 698 height 16
copy link "11930845543"
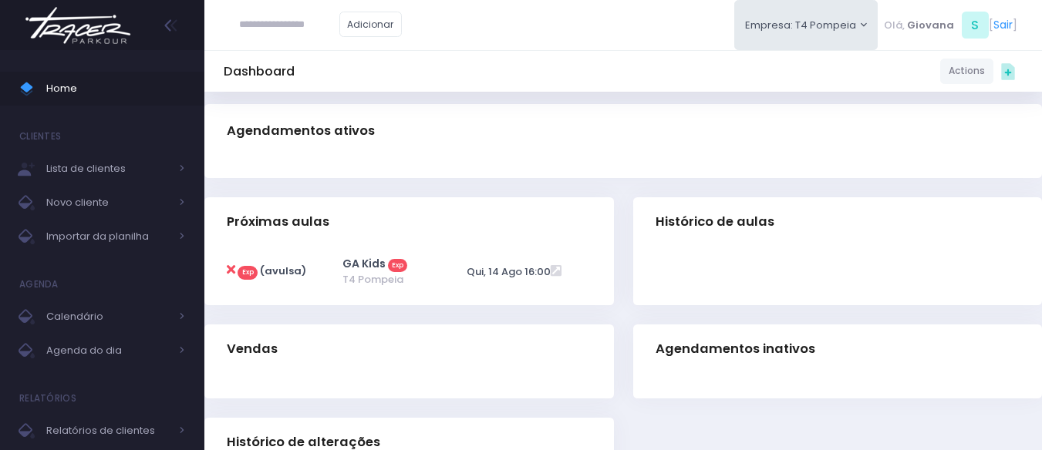
click at [231, 267] on icon at bounding box center [231, 270] width 8 height 12
type input "**********"
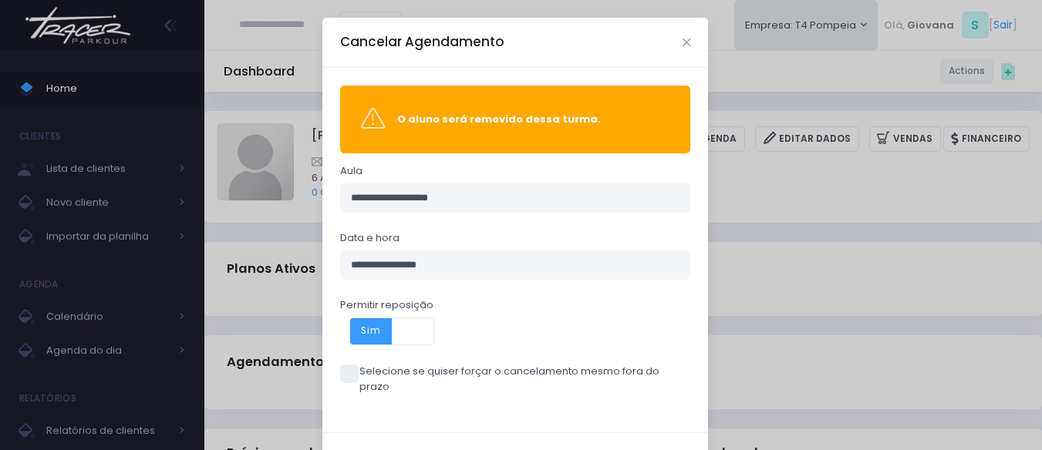
click at [404, 335] on span at bounding box center [413, 331] width 42 height 26
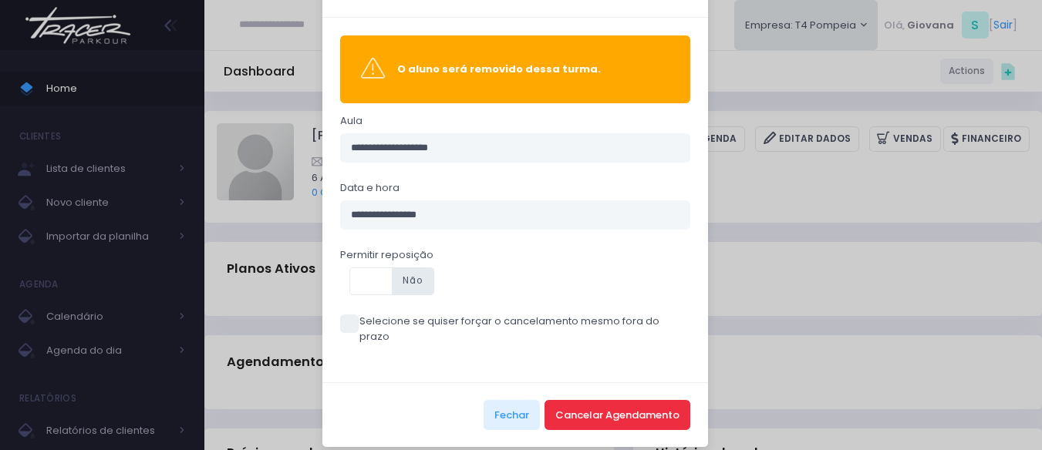
click at [620, 400] on button "Cancelar Agendamento" at bounding box center [617, 414] width 146 height 29
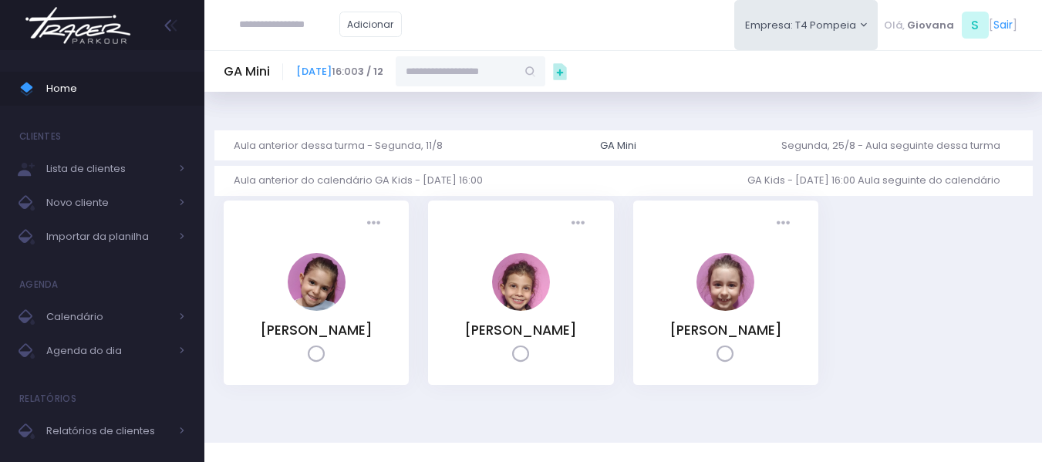
click at [510, 65] on input "text" at bounding box center [455, 70] width 120 height 29
paste input "**********"
click at [516, 106] on link "[PERSON_NAME]" at bounding box center [470, 98] width 89 height 15
type input "**********"
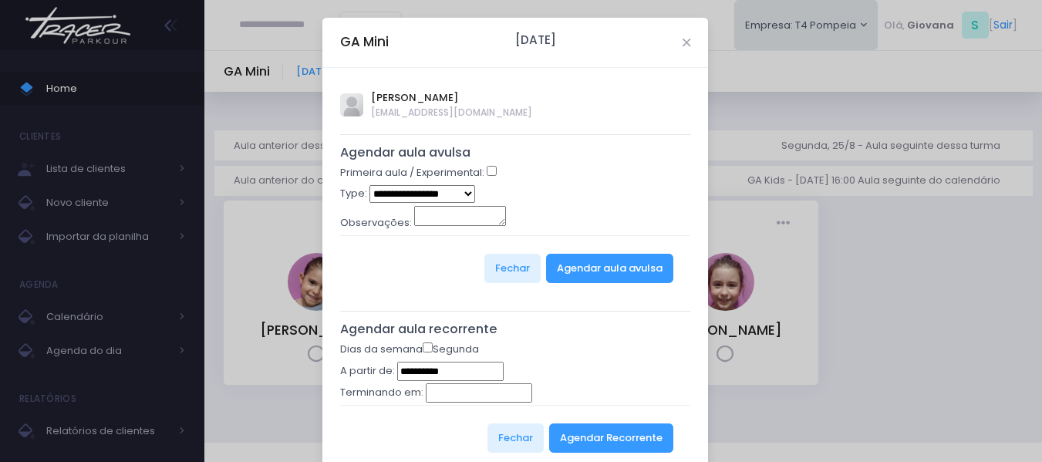
click at [484, 165] on div "Primeira aula / Experimental:" at bounding box center [515, 175] width 351 height 20
select select "*"
click at [594, 259] on button "Agendar aula avulsa" at bounding box center [609, 268] width 127 height 29
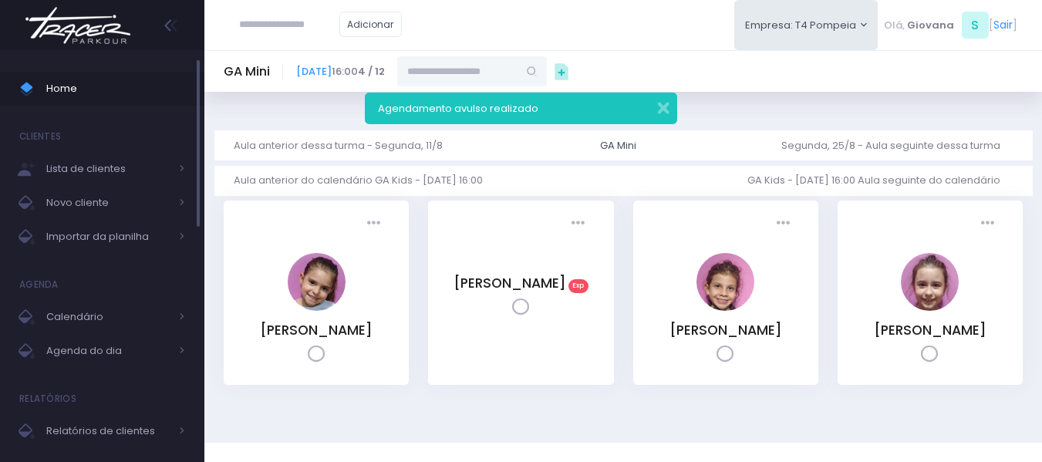
click at [95, 99] on link "Home" at bounding box center [102, 89] width 204 height 34
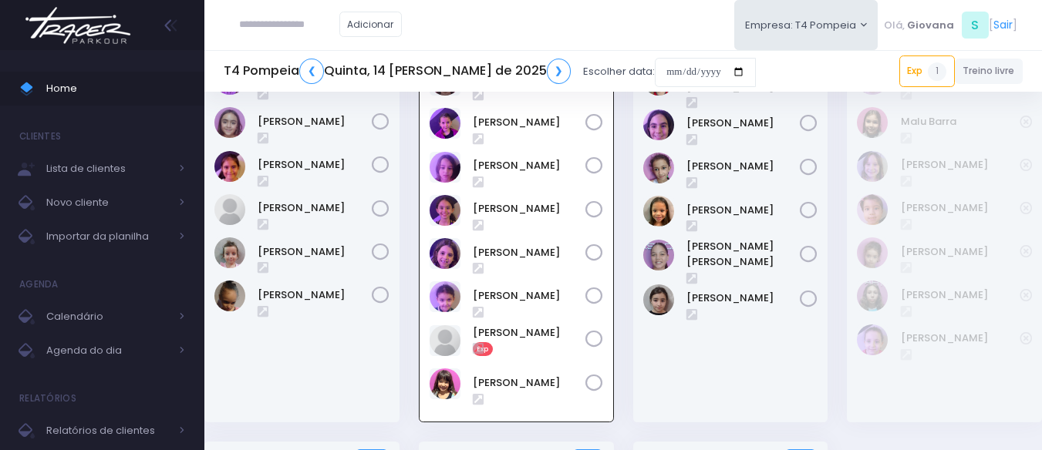
click at [407, 357] on div "15:00 Ga Little 0 6 / 12" at bounding box center [302, 221] width 214 height 442
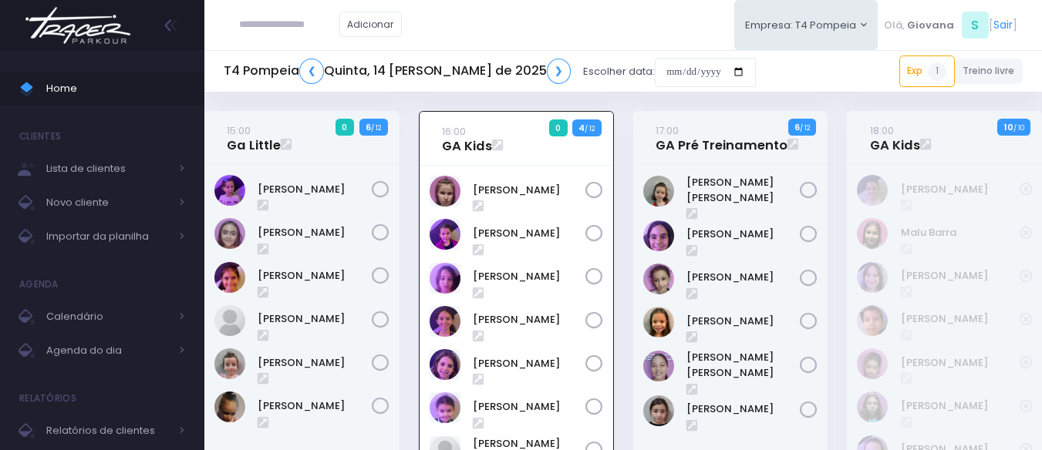
click at [421, 145] on div "16:00 GA Kids 0 4 / 12" at bounding box center [516, 139] width 194 height 54
click at [417, 145] on div "16:00 GA Kids 0 4 / 12" at bounding box center [516, 332] width 214 height 442
click at [95, 81] on span "Home" at bounding box center [115, 89] width 139 height 20
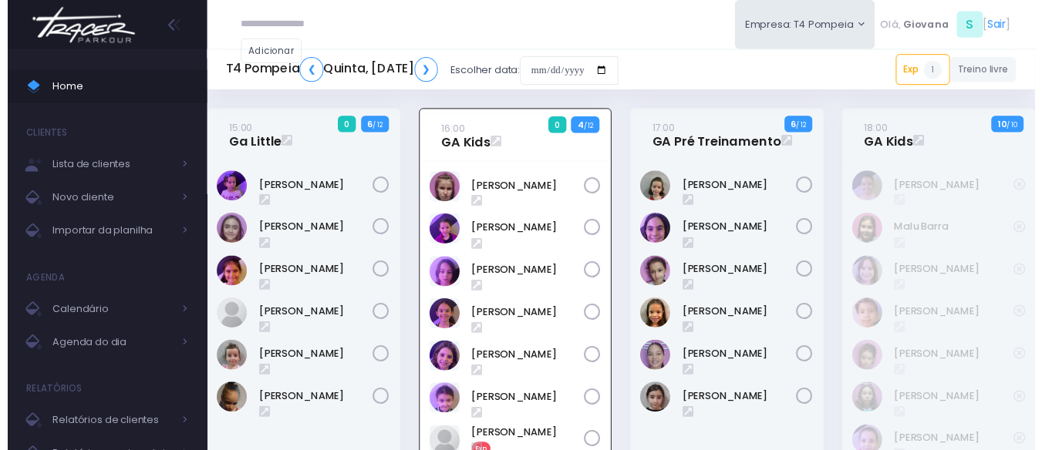
scroll to position [111, 0]
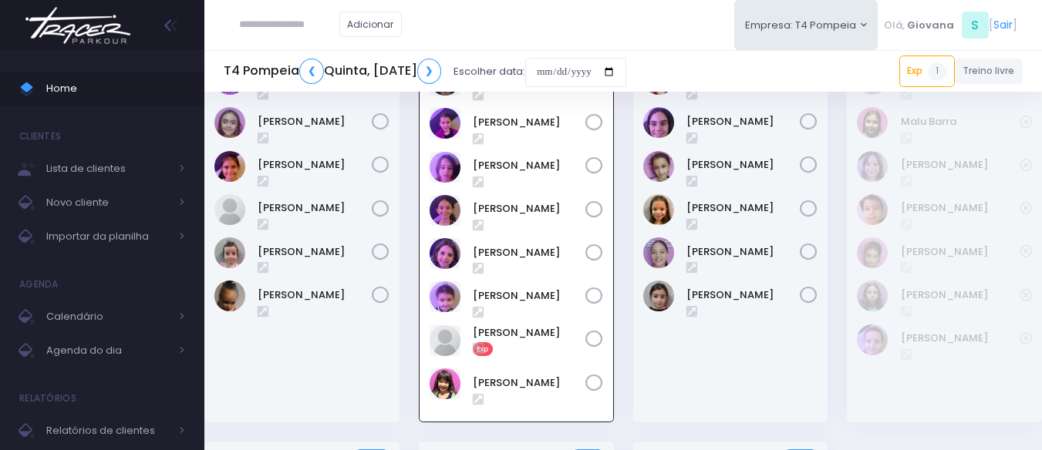
click at [268, 76] on h5 "T4 Pompeia ❮ Quinta, [DATE] ❯" at bounding box center [332, 71] width 217 height 25
